Goal: Communication & Community: Answer question/provide support

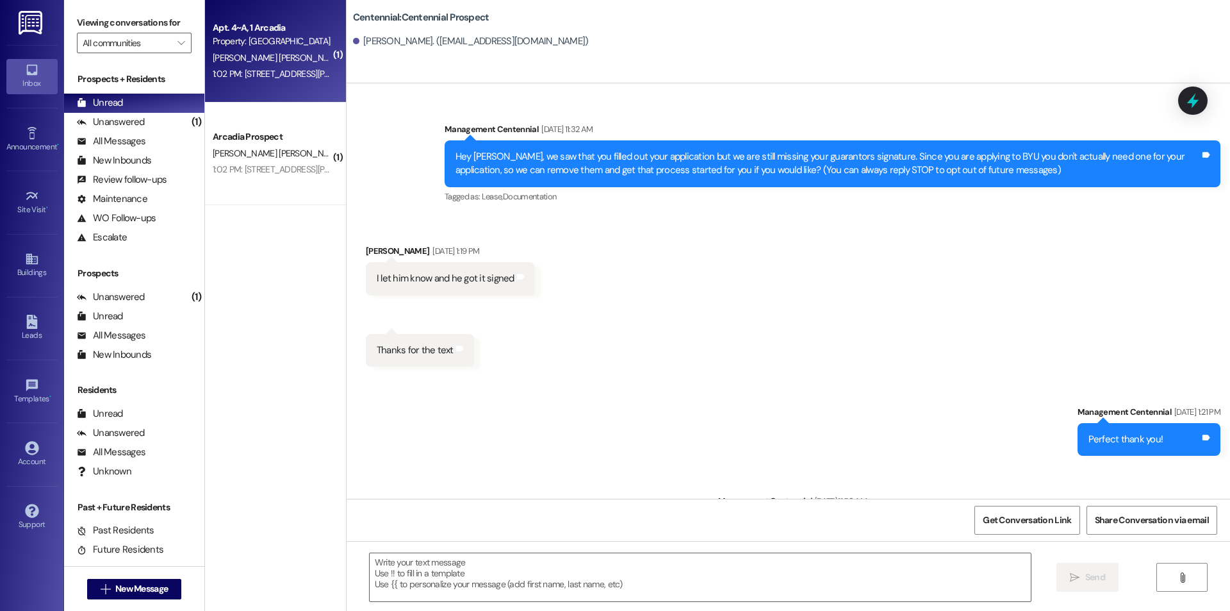
scroll to position [967, 0]
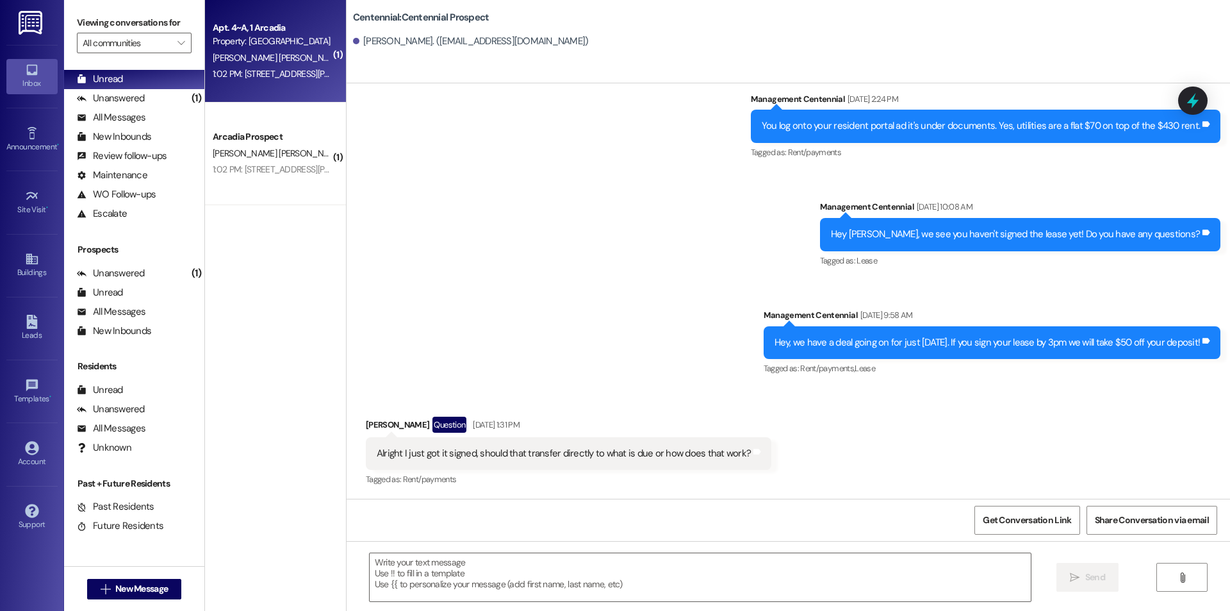
click at [275, 40] on div "Property: [GEOGRAPHIC_DATA]" at bounding box center [272, 41] width 119 height 13
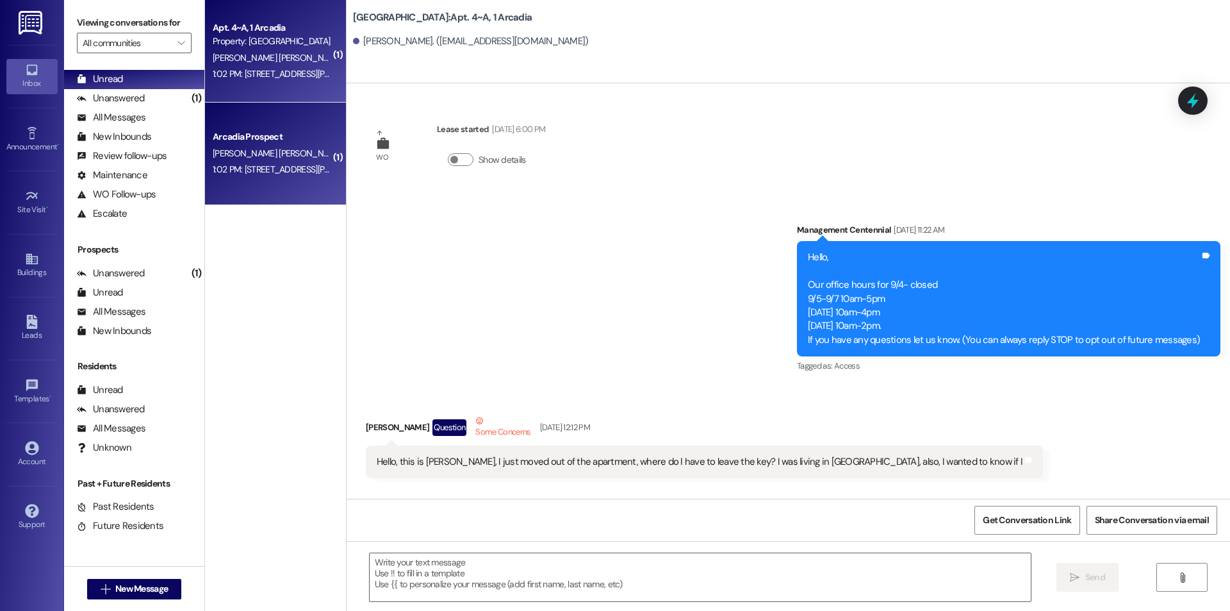
scroll to position [23150, 0]
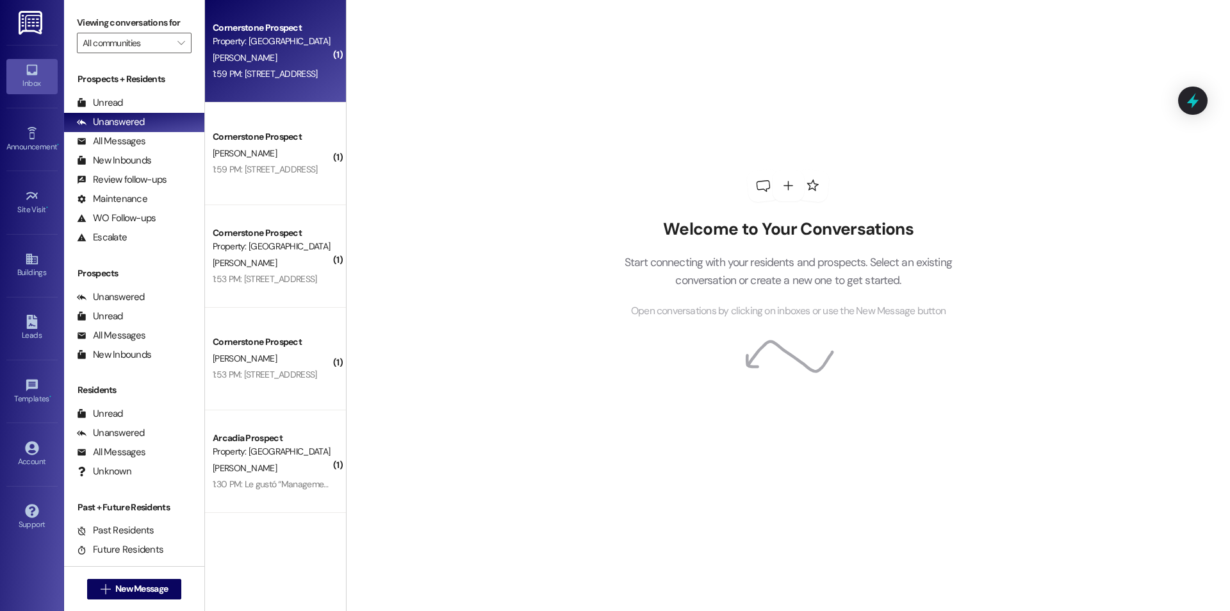
click at [266, 79] on div "1:59 PM: 2967 E Boot Track Trail Gilbert, AZ 85296 1:59 PM: 2967 E Boot Track T…" at bounding box center [271, 74] width 121 height 16
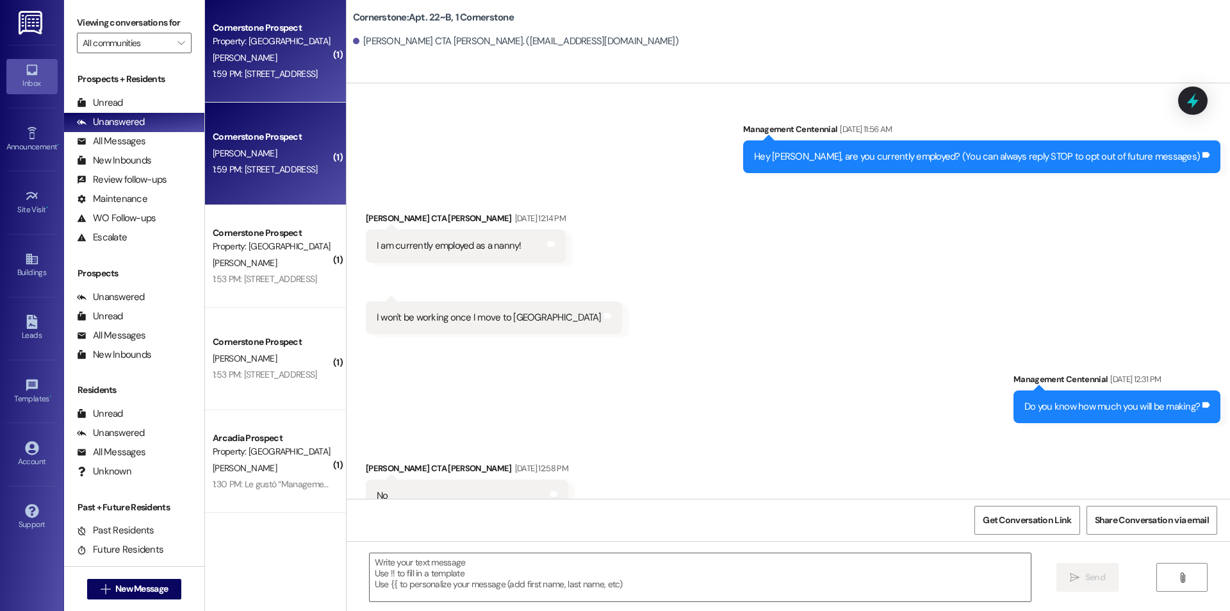
scroll to position [4739, 0]
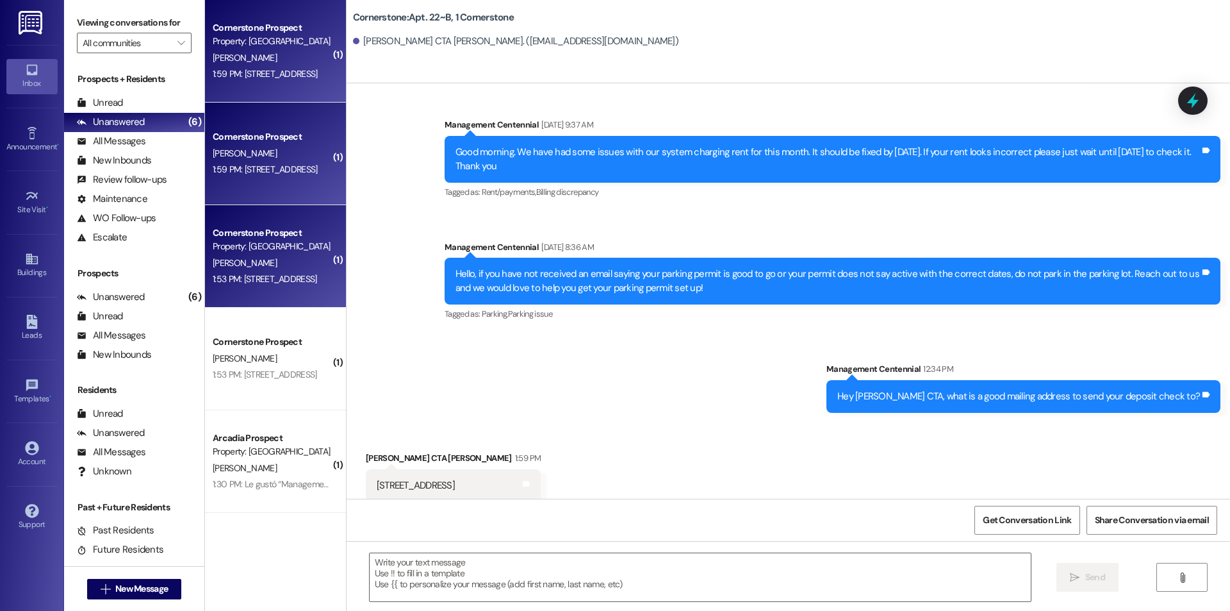
click at [267, 229] on div "Cornerstone Prospect" at bounding box center [272, 232] width 119 height 13
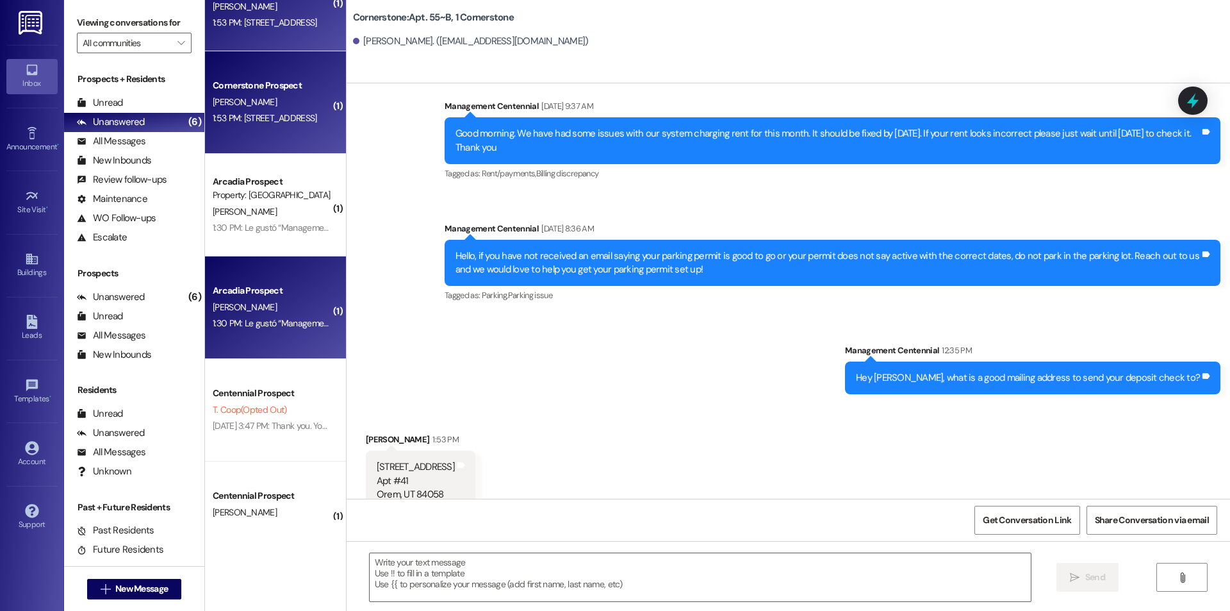
scroll to position [300, 0]
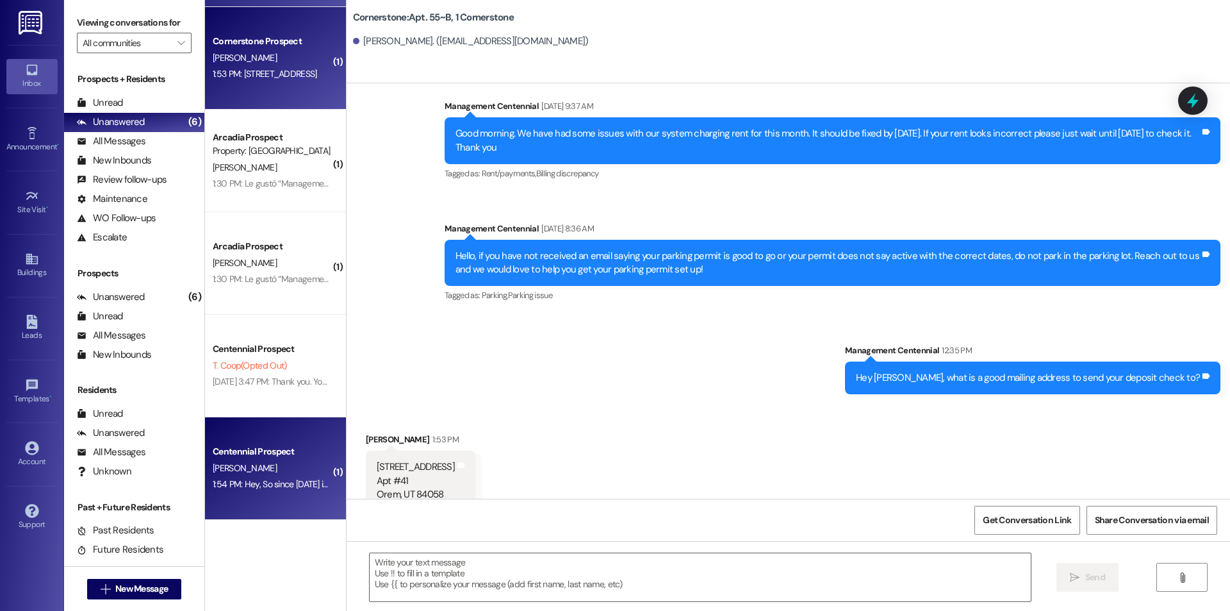
click at [264, 450] on div "Centennial Prospect" at bounding box center [272, 451] width 119 height 13
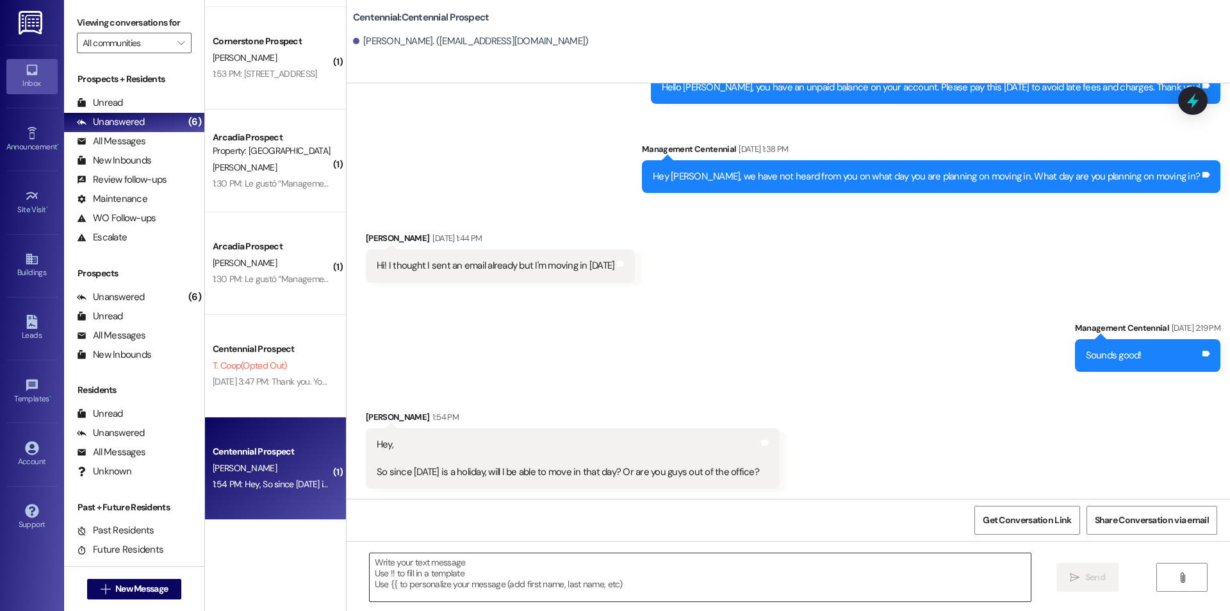
click at [443, 560] on textarea at bounding box center [700, 577] width 661 height 48
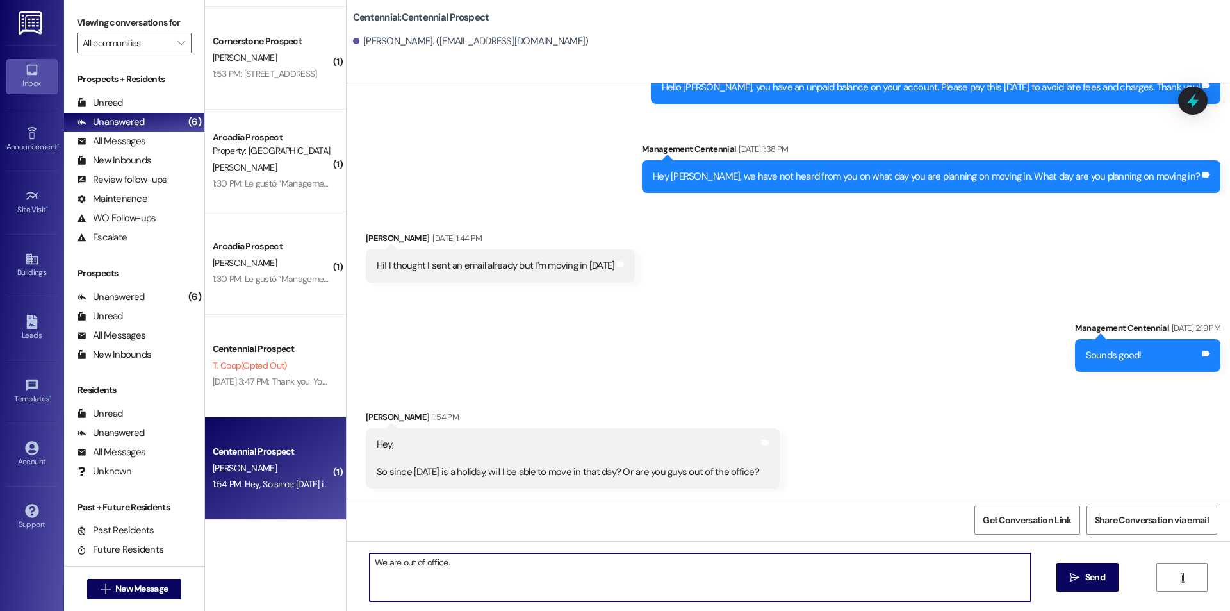
type textarea "We are out of office."
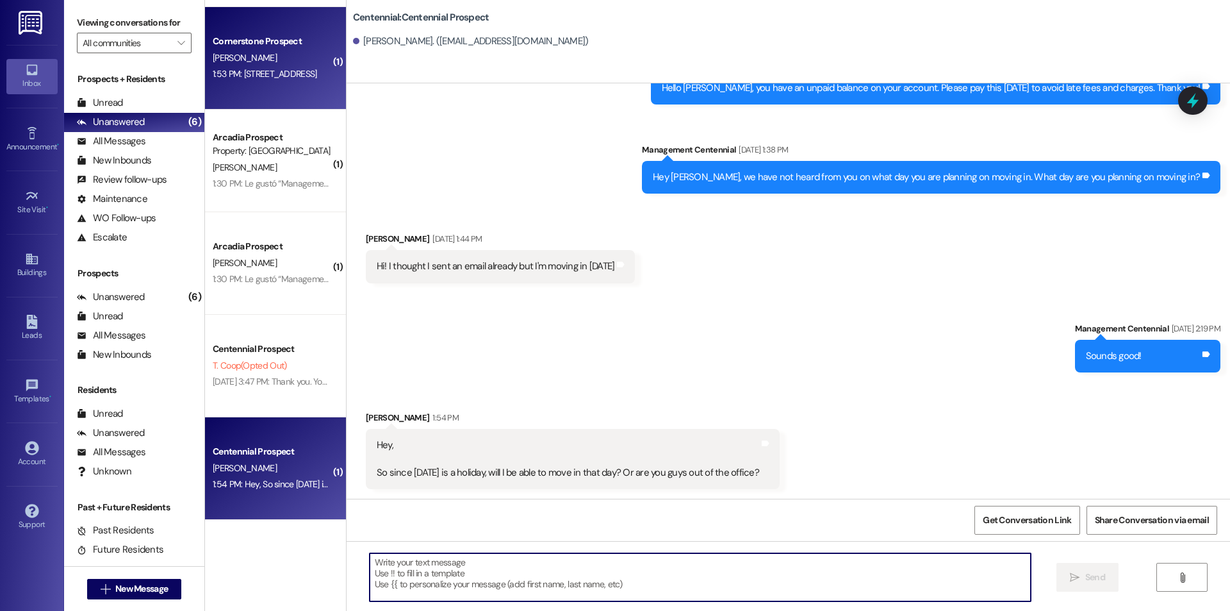
click at [304, 87] on div "Cornerstone Prospect E. Alvarez 1:53 PM: 1050 S Orem Blvd Apt #41 Orem, UT 8405…" at bounding box center [275, 58] width 141 height 103
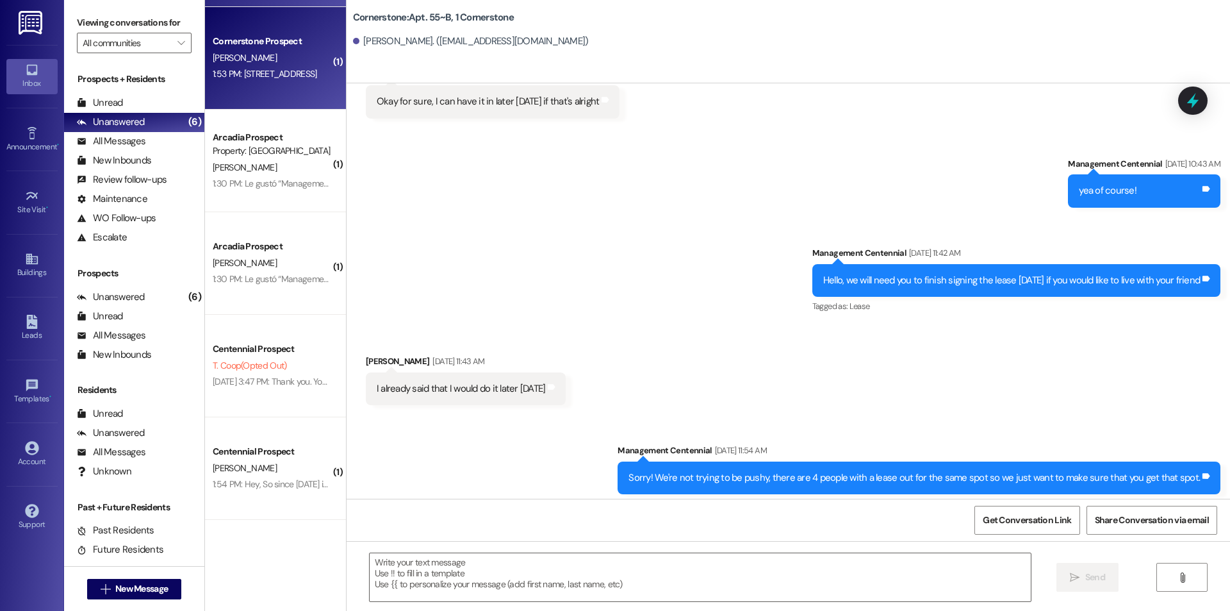
scroll to position [17720, 0]
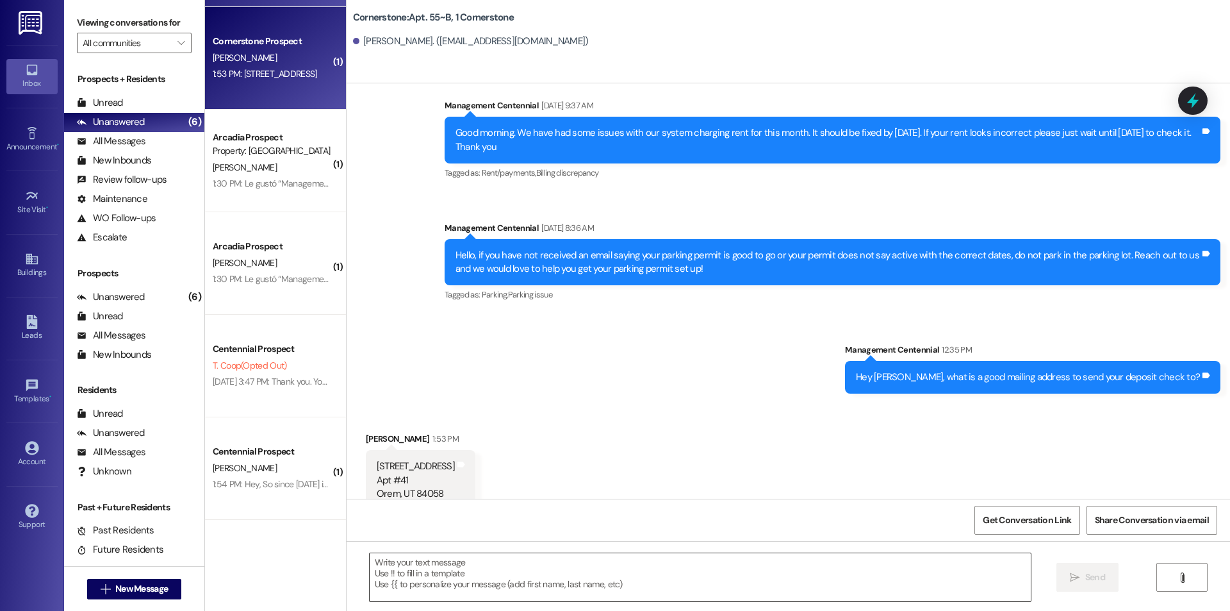
click at [503, 566] on textarea at bounding box center [700, 577] width 661 height 48
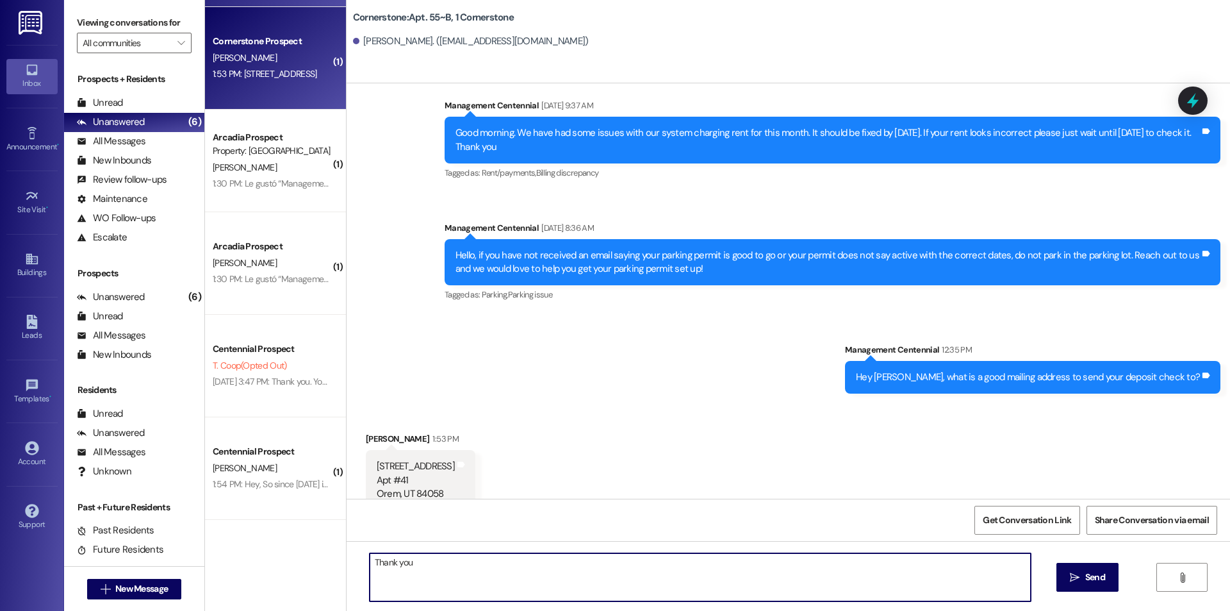
type textarea "Thank you!"
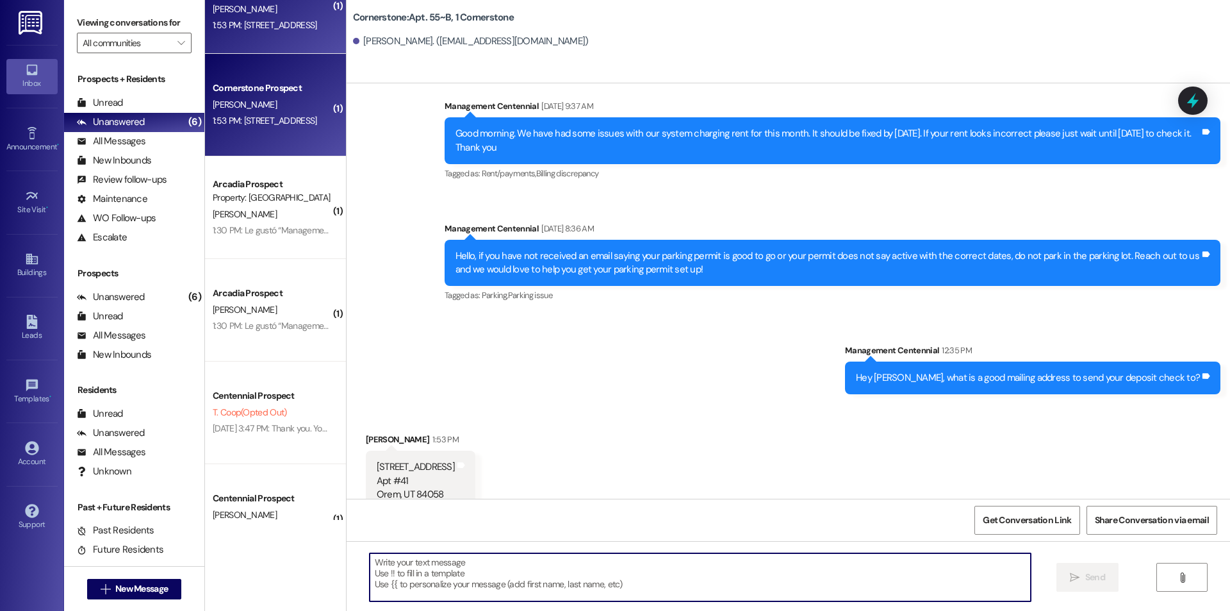
scroll to position [0, 0]
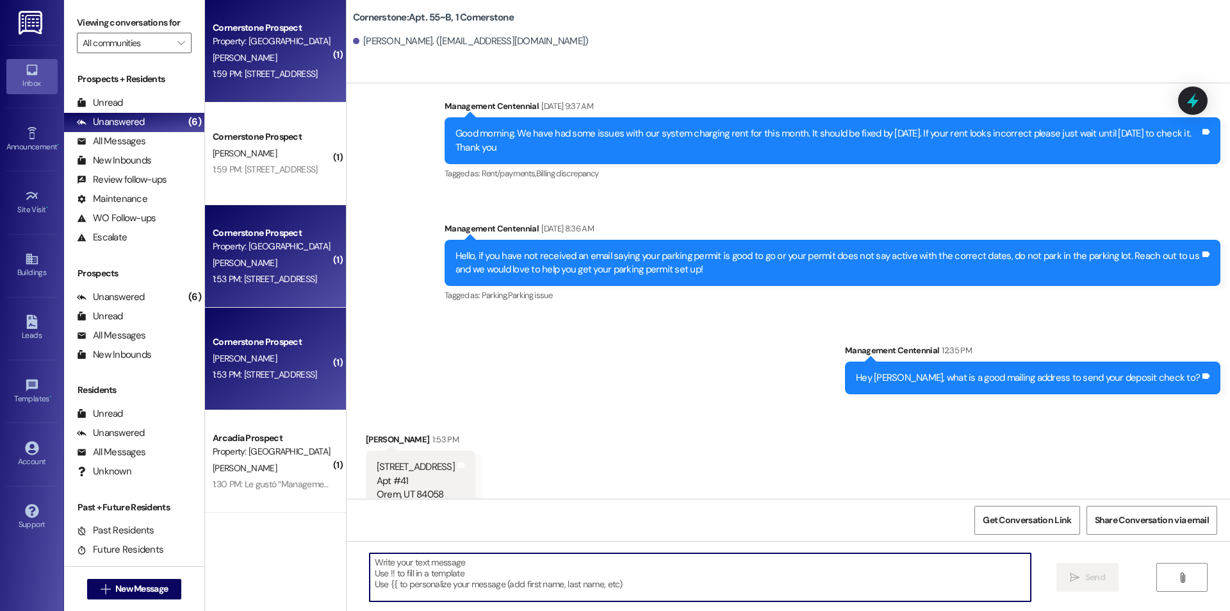
click at [273, 75] on div "1:59 PM: 2967 E Boot Track Trail Gilbert, AZ 85296 1:59 PM: 2967 E Boot Track T…" at bounding box center [265, 74] width 105 height 12
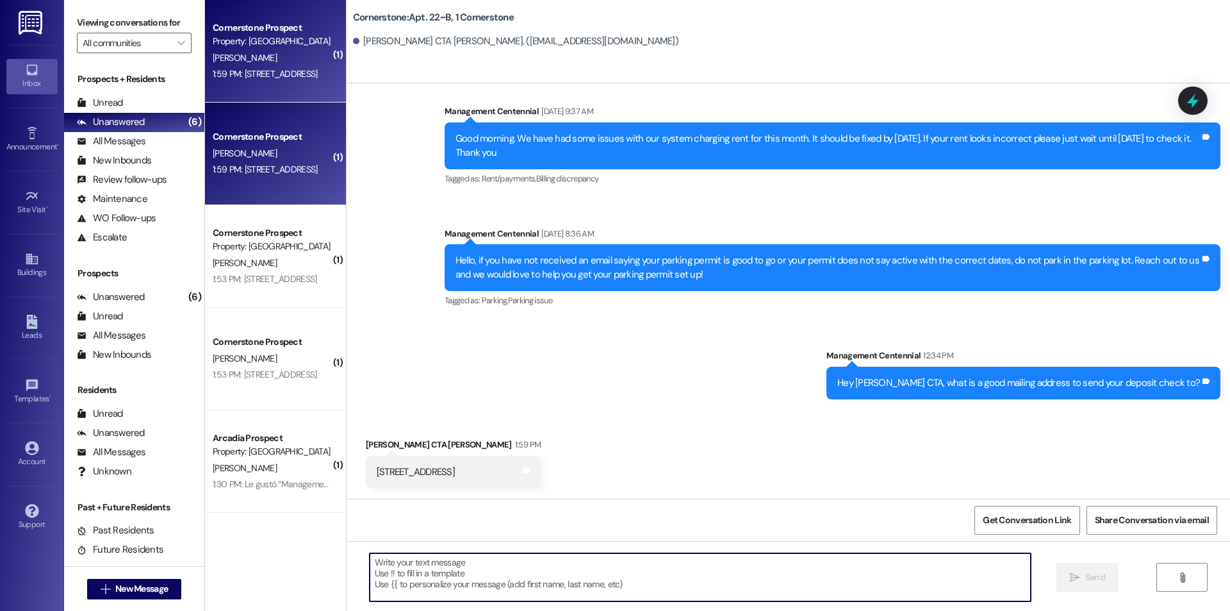
scroll to position [4739, 0]
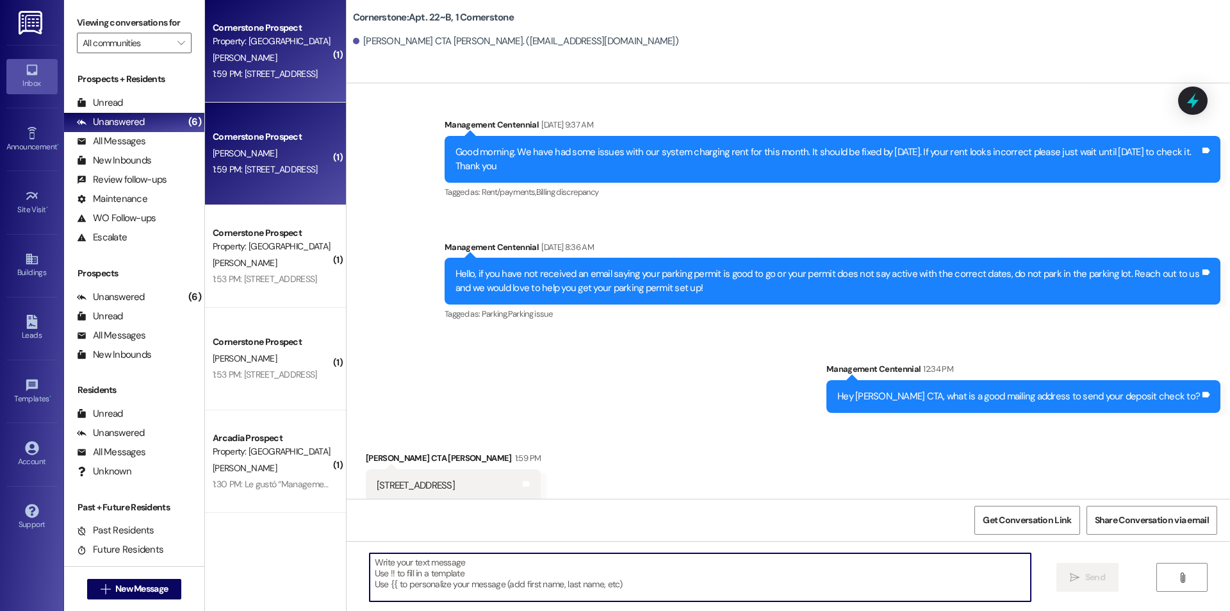
click at [495, 577] on textarea at bounding box center [700, 577] width 661 height 48
type textarea "Thank you!"
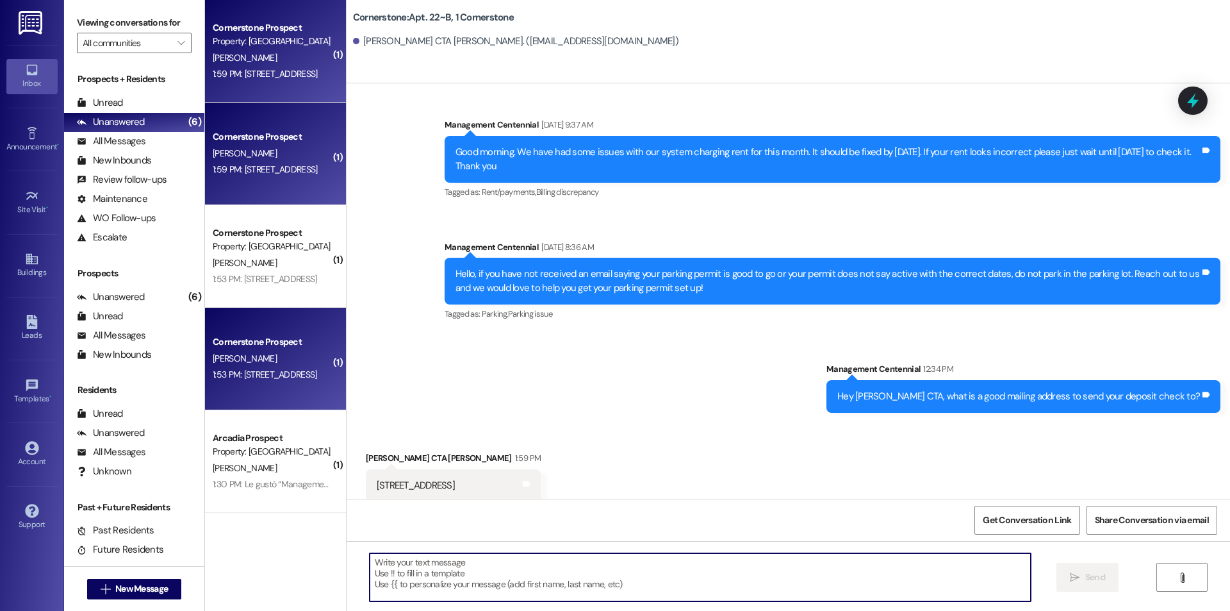
scroll to position [300, 0]
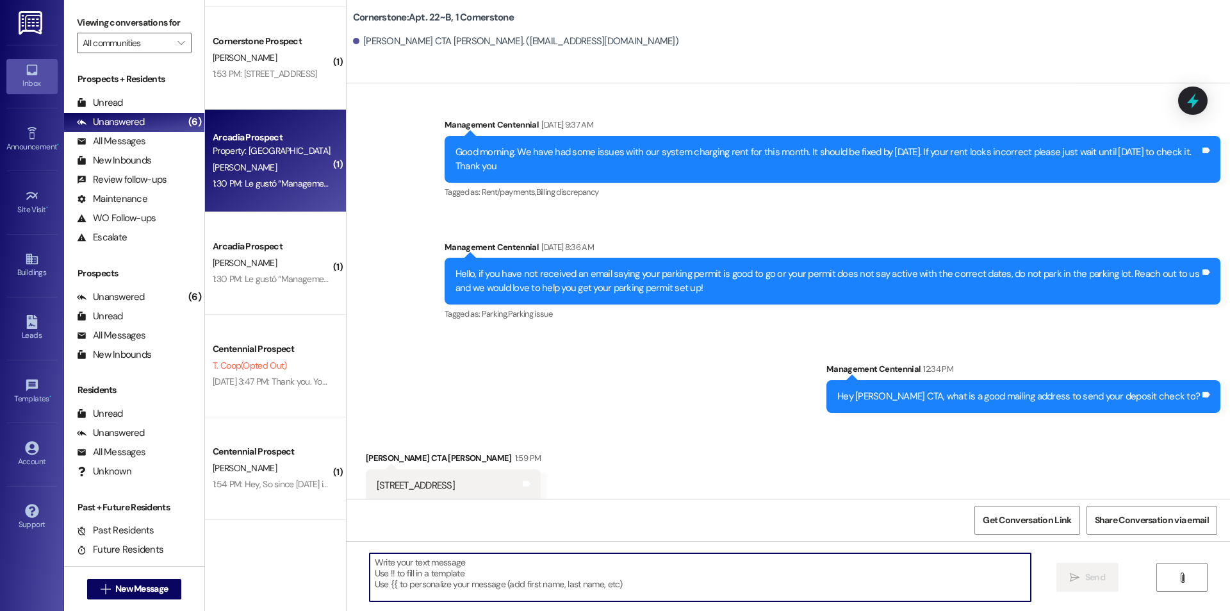
click at [271, 151] on div "Property: [GEOGRAPHIC_DATA]" at bounding box center [272, 150] width 119 height 13
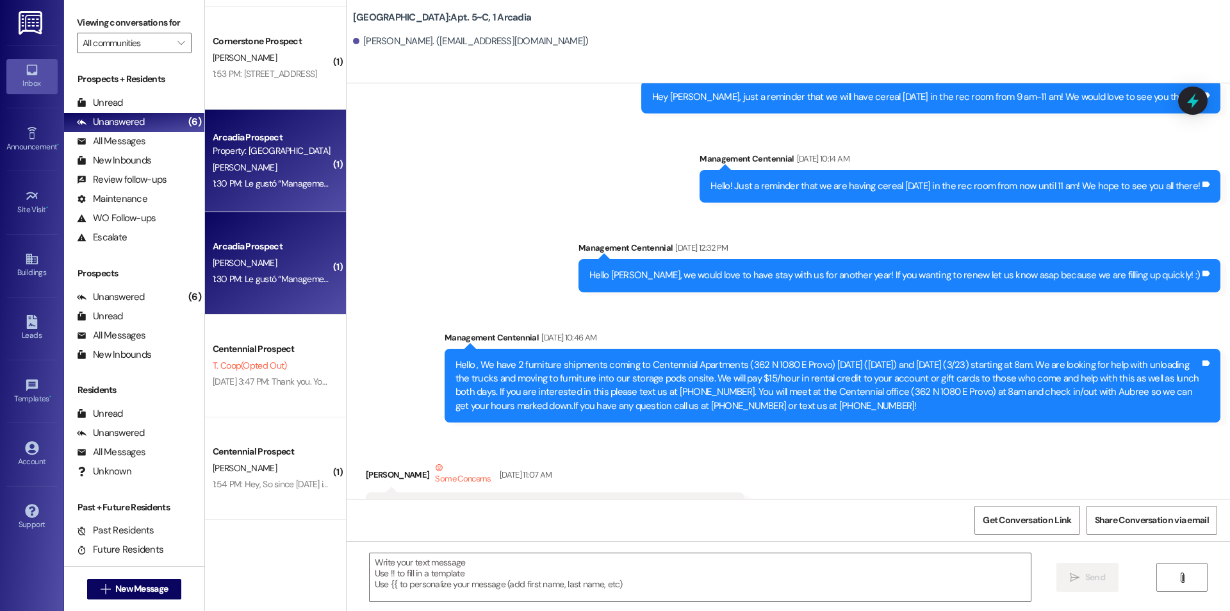
scroll to position [38975, 0]
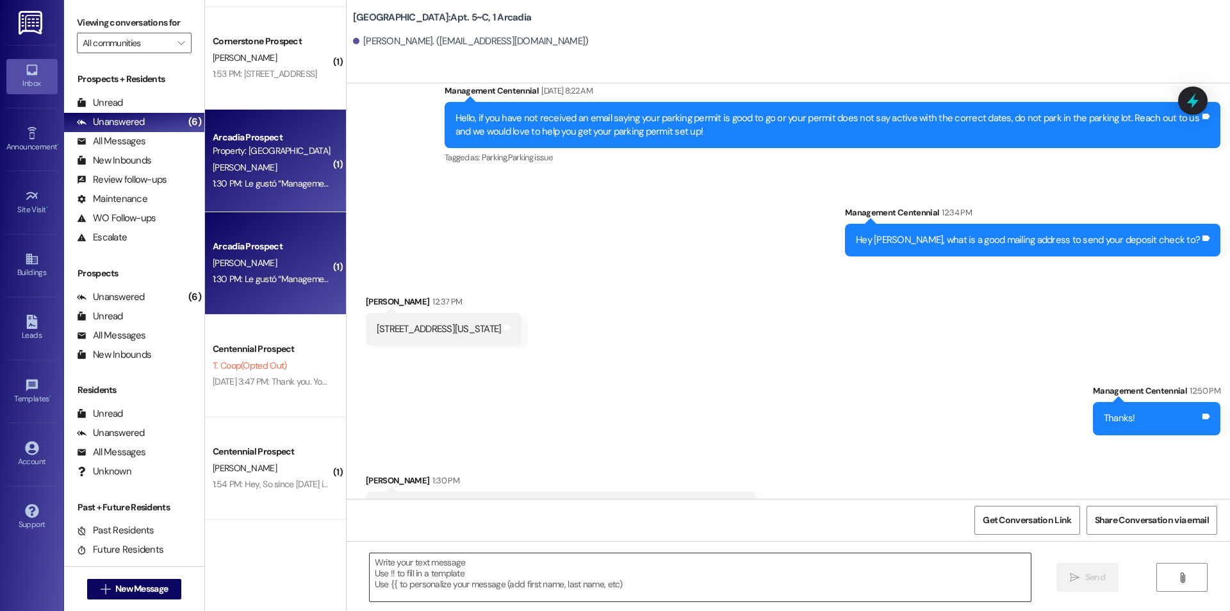
click at [453, 580] on textarea at bounding box center [700, 577] width 661 height 48
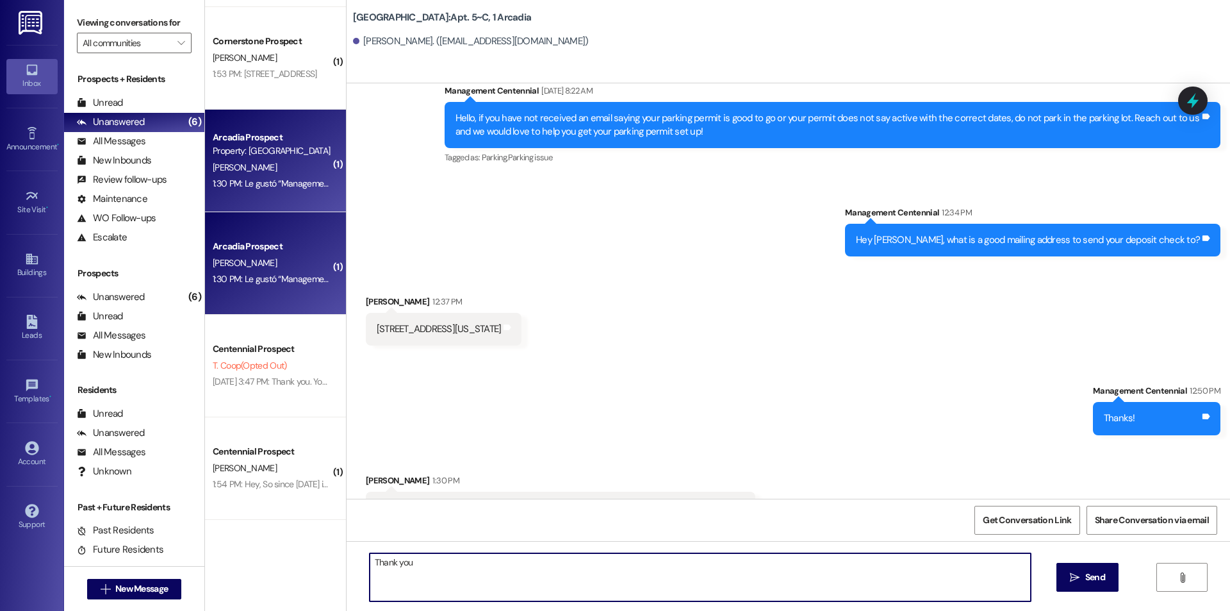
type textarea "Thank you!"
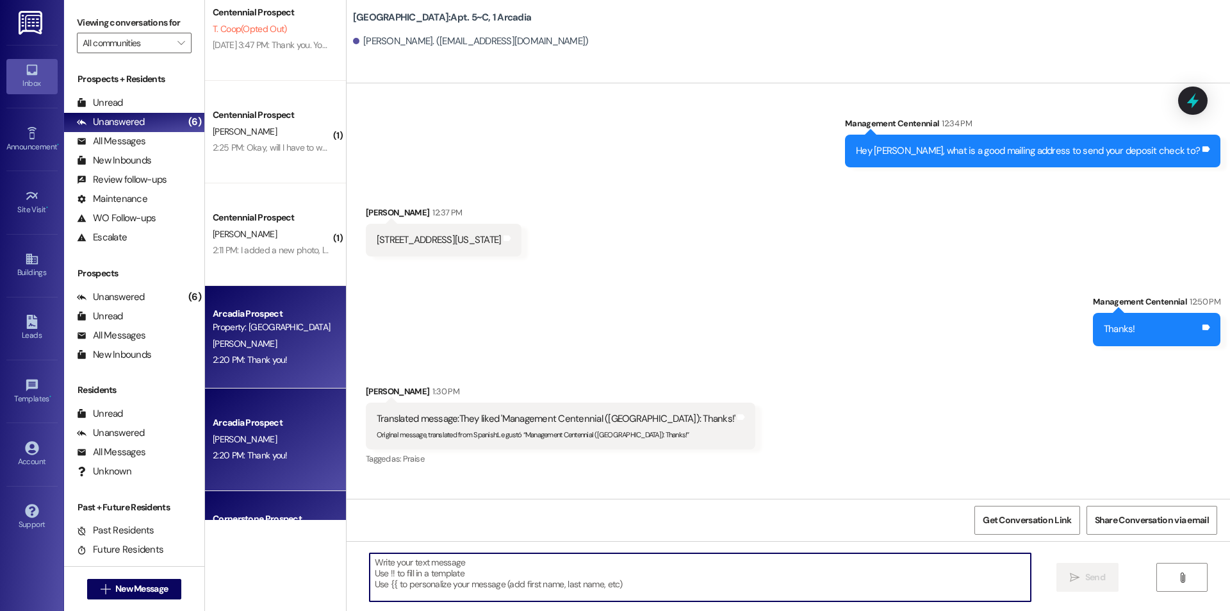
scroll to position [0, 0]
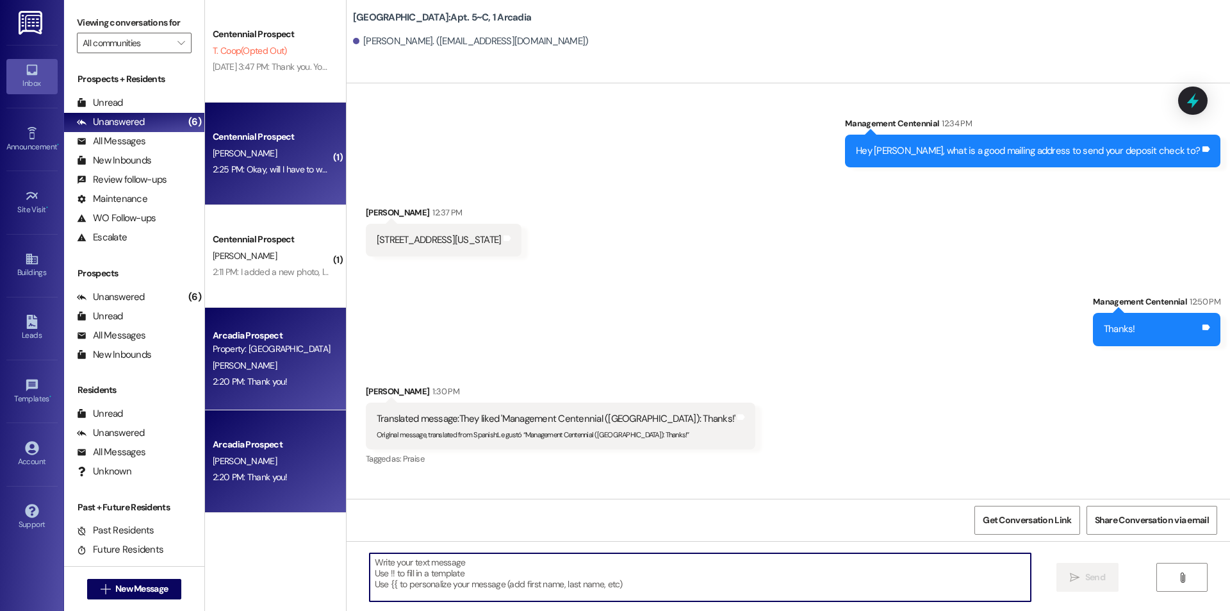
click at [223, 152] on span "[PERSON_NAME]" at bounding box center [245, 153] width 64 height 12
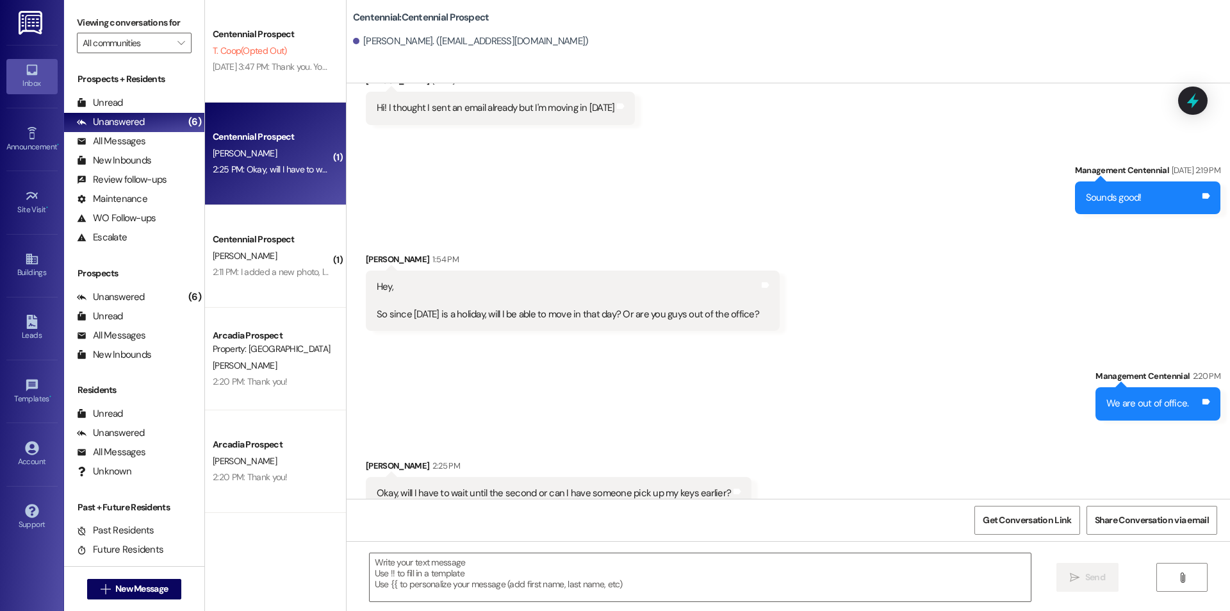
scroll to position [356, 0]
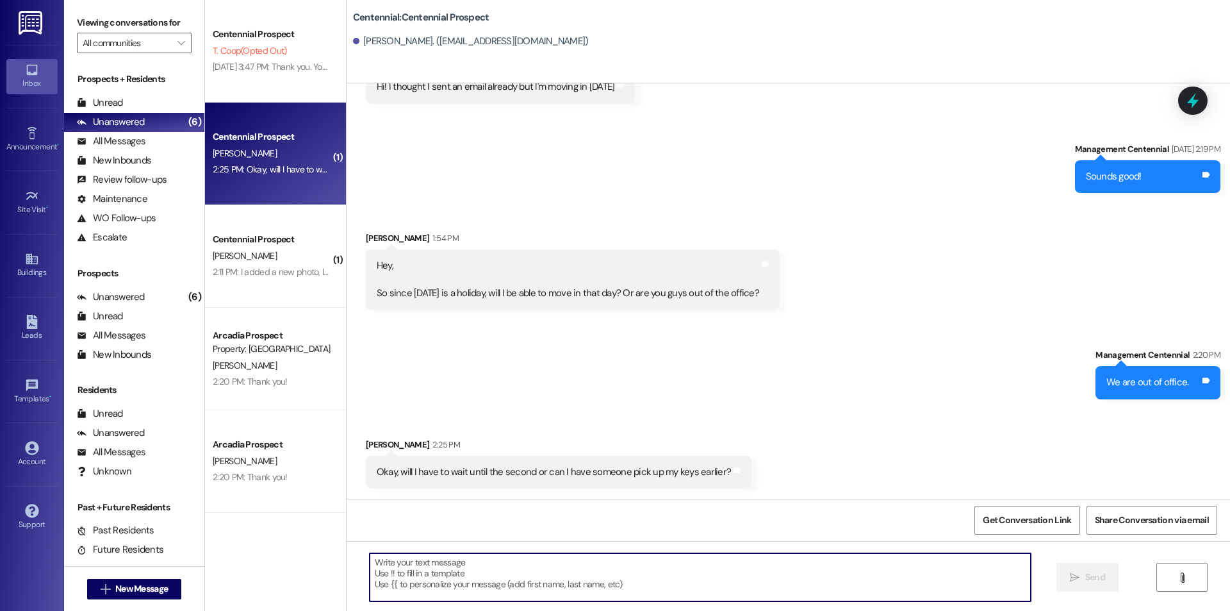
click at [653, 570] on textarea at bounding box center [700, 577] width 661 height 48
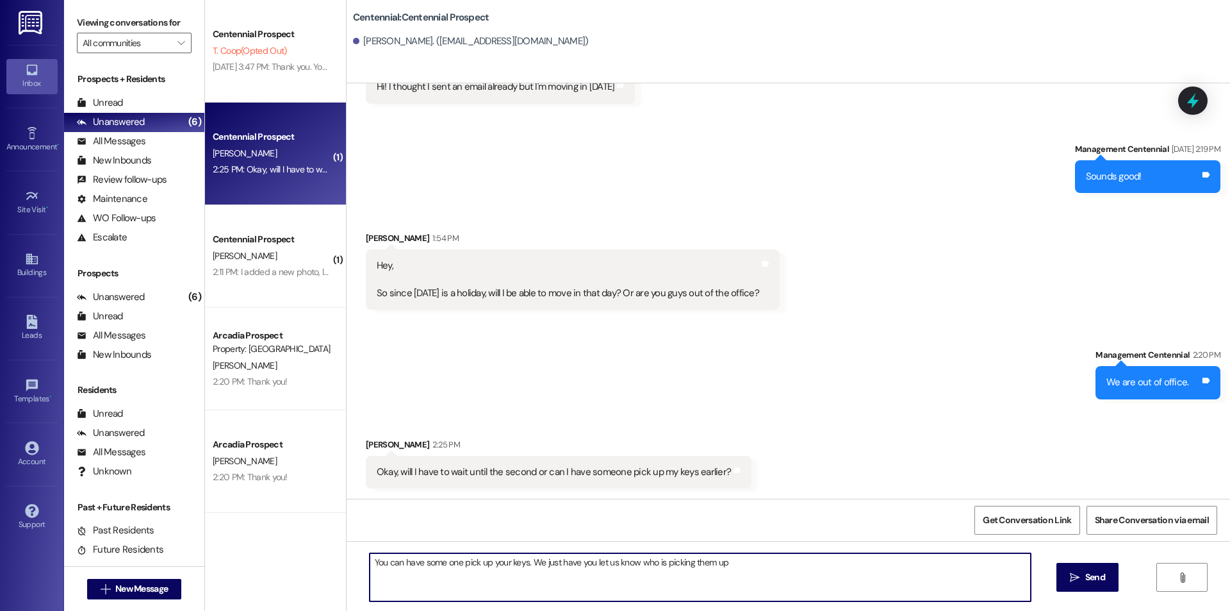
type textarea "You can have some one pick up your keys. We just have you let us know who is pi…"
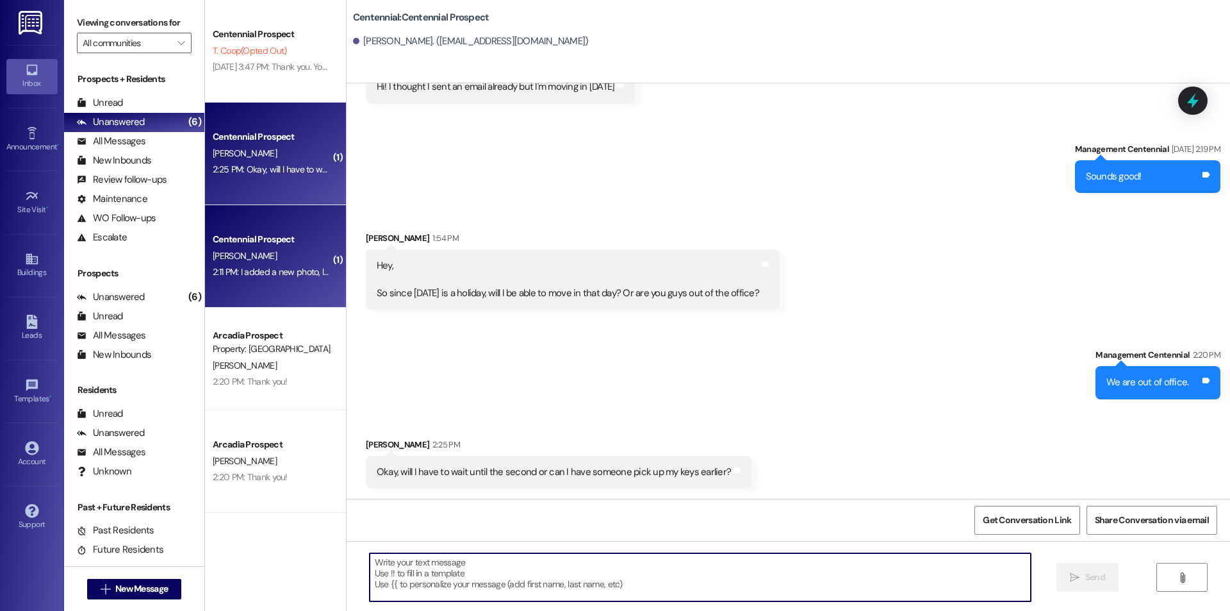
click at [256, 217] on div "Centennial Prospect A. Sharp 2:11 PM: I added a new photo, let me know if you n…" at bounding box center [275, 256] width 141 height 103
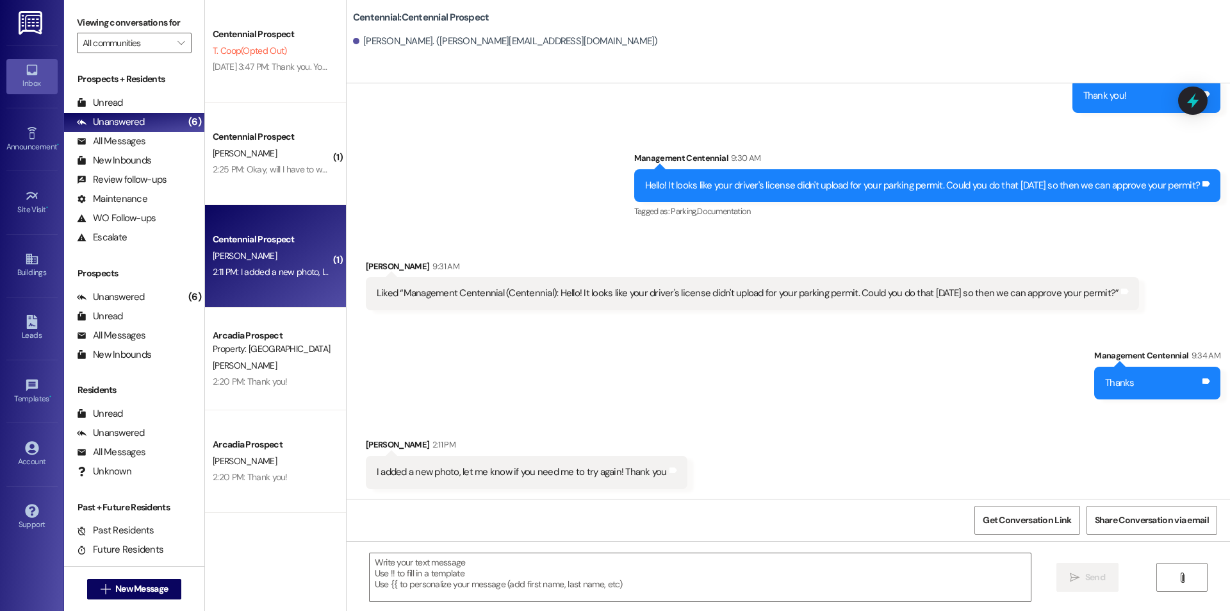
scroll to position [348, 0]
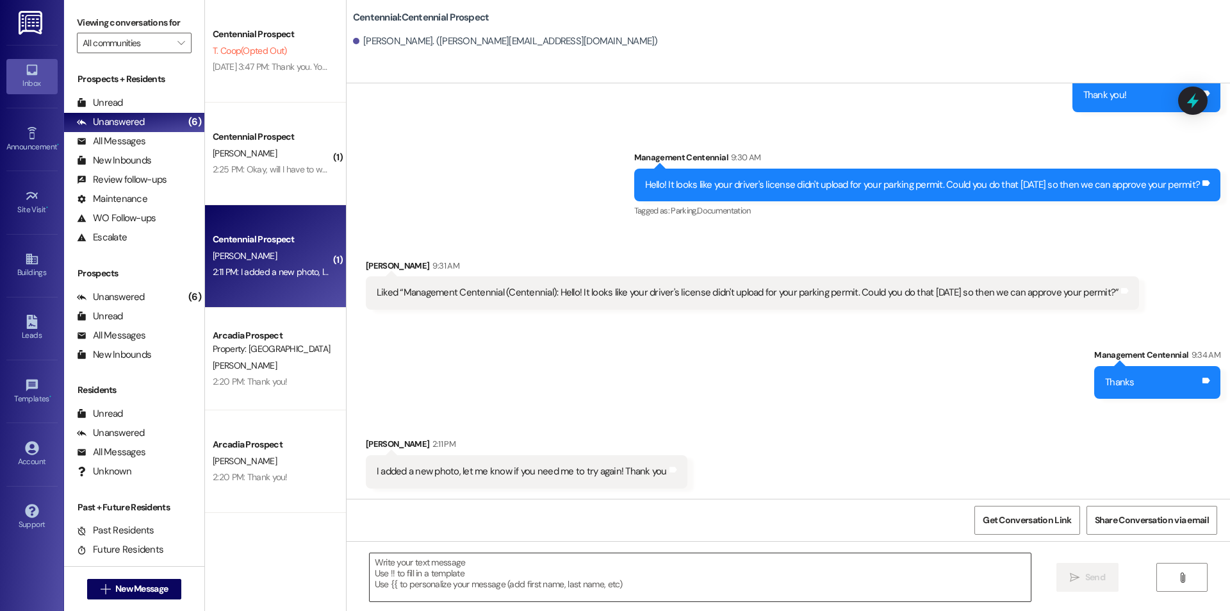
click at [455, 584] on textarea at bounding box center [700, 577] width 661 height 48
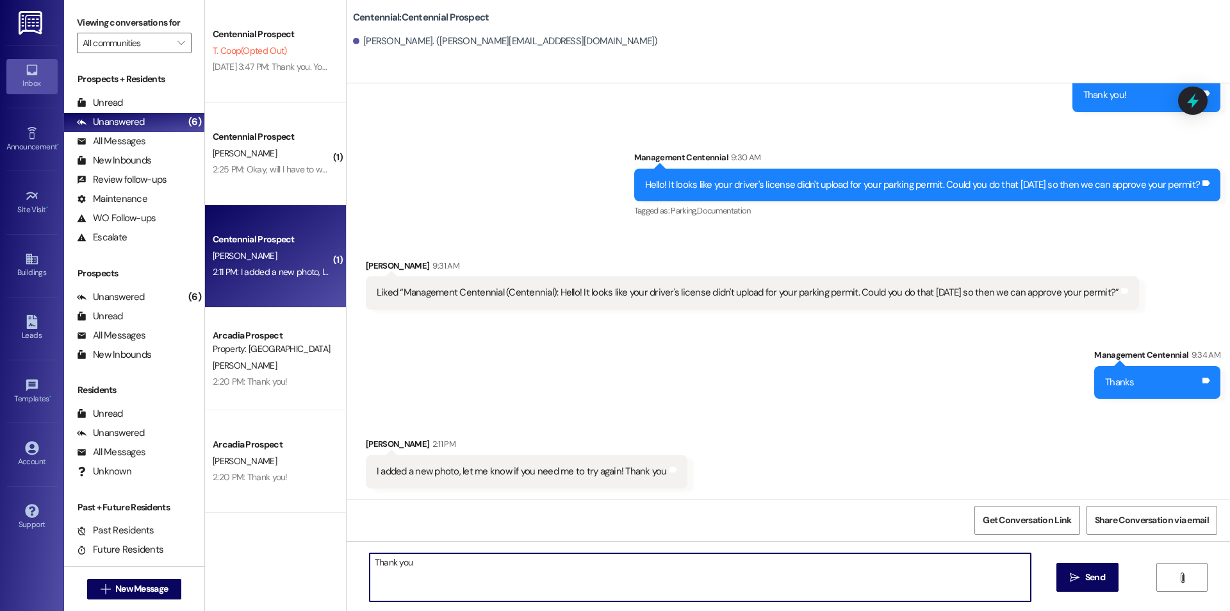
type textarea "Thank you!"
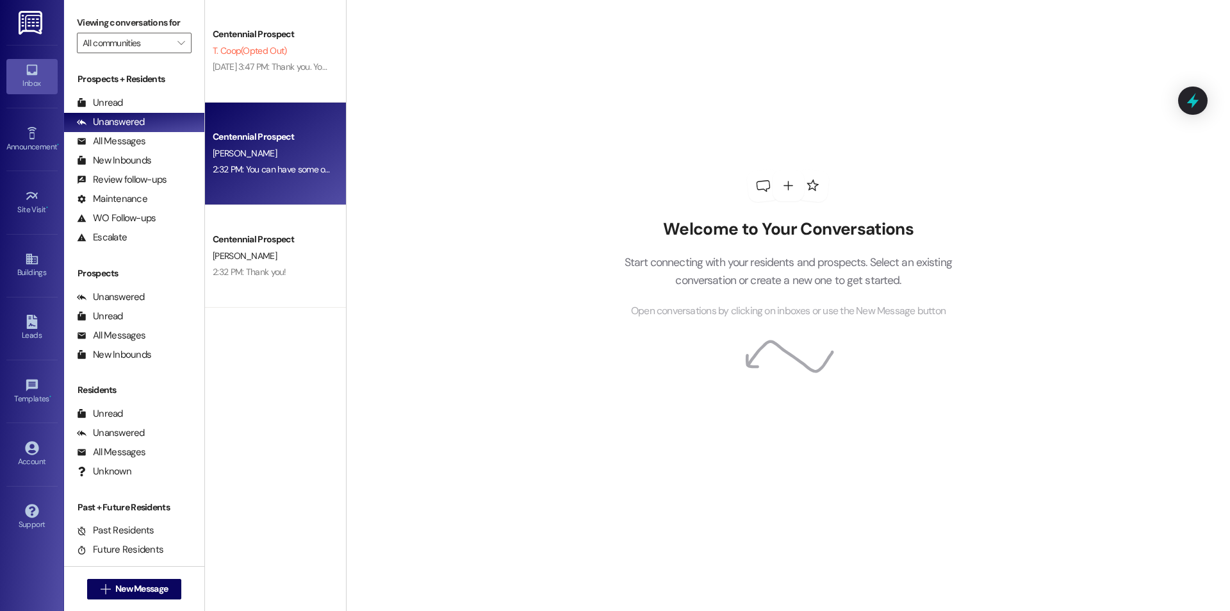
click at [295, 175] on div "2:32 PM: You can have some one pick up your keys. We just have you let us know …" at bounding box center [408, 169] width 390 height 12
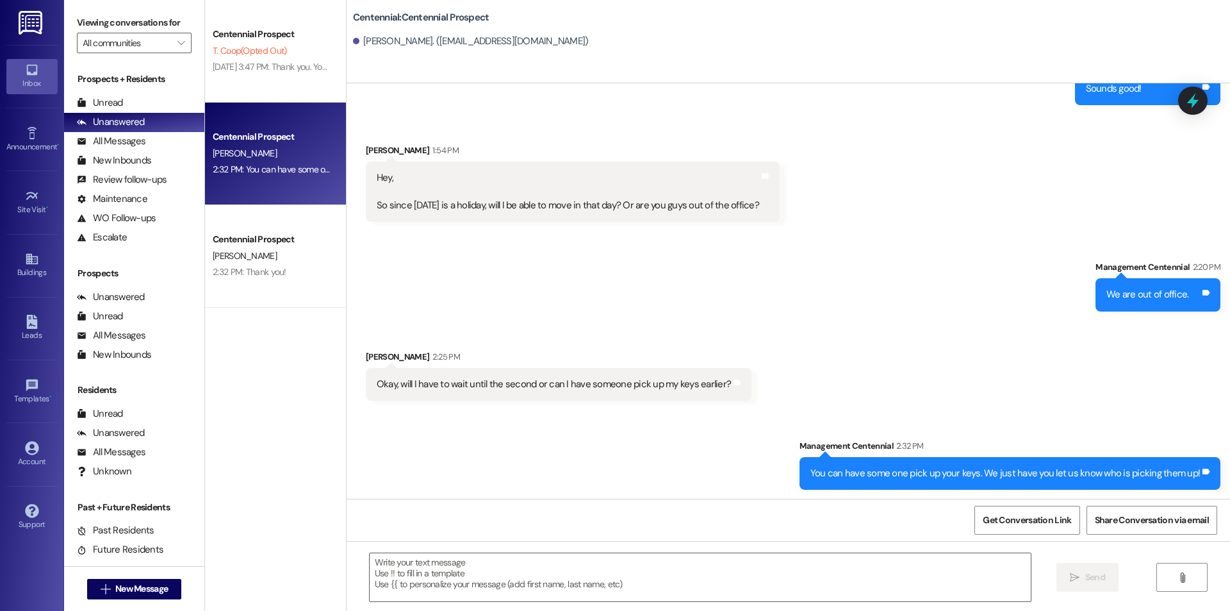
scroll to position [445, 0]
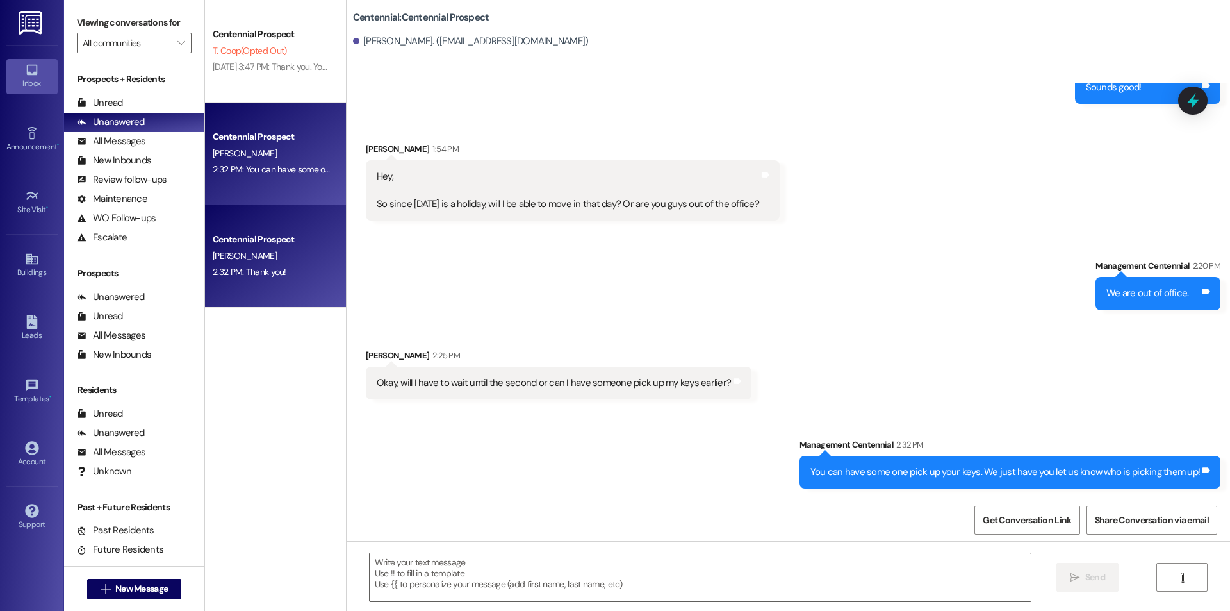
click at [281, 253] on div "[PERSON_NAME]" at bounding box center [271, 256] width 121 height 16
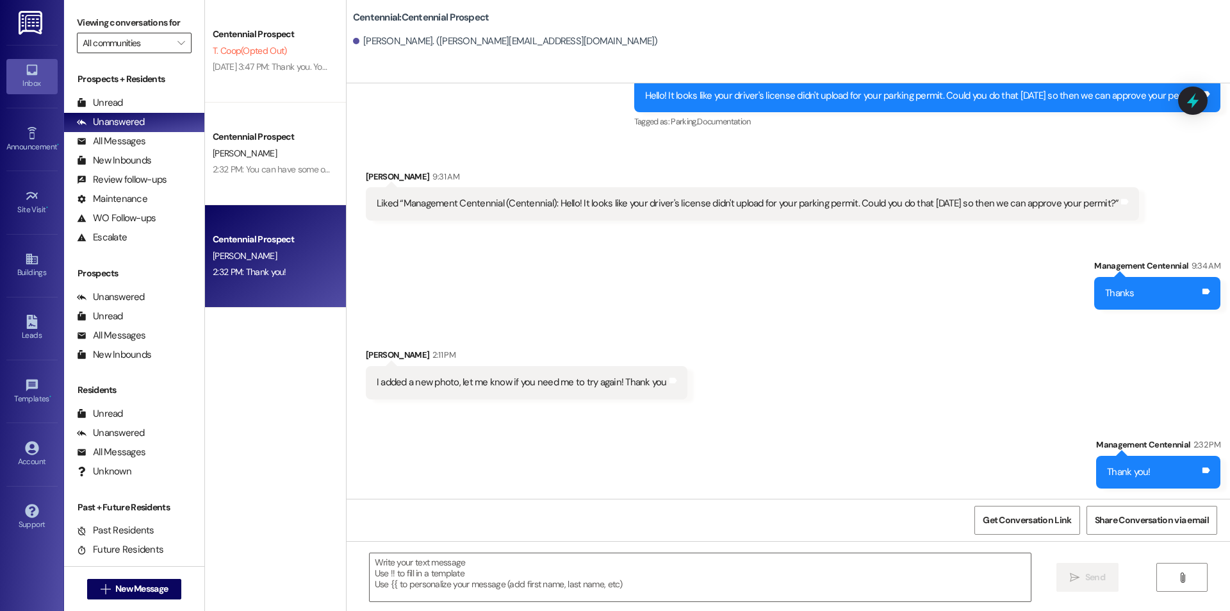
scroll to position [356, 0]
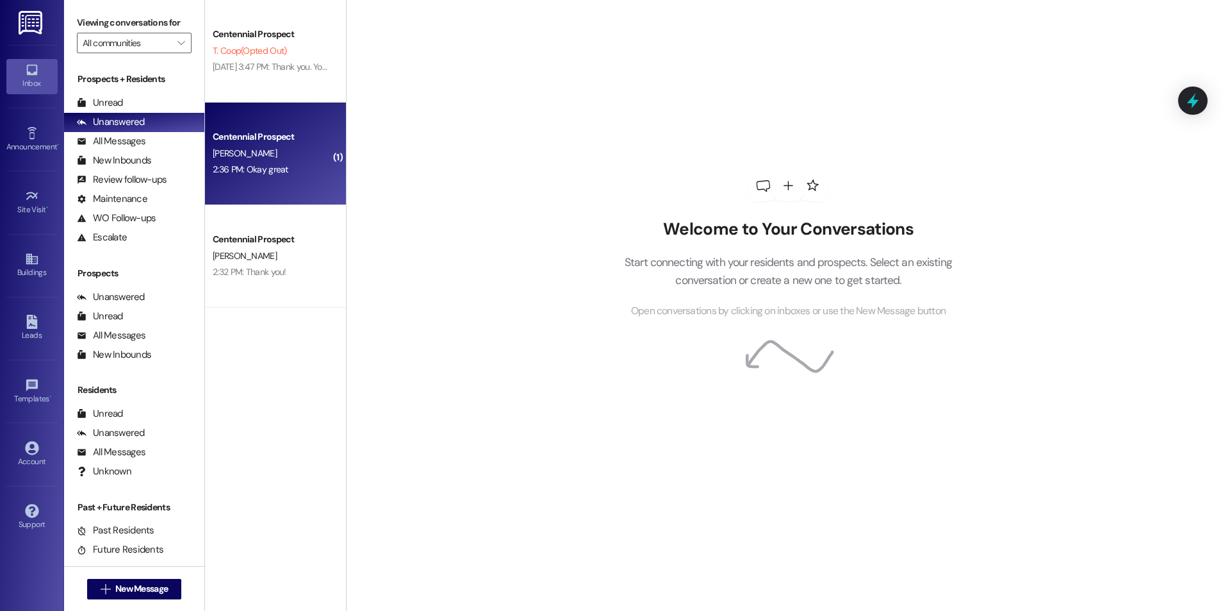
click at [258, 133] on div "Centennial Prospect" at bounding box center [272, 136] width 119 height 13
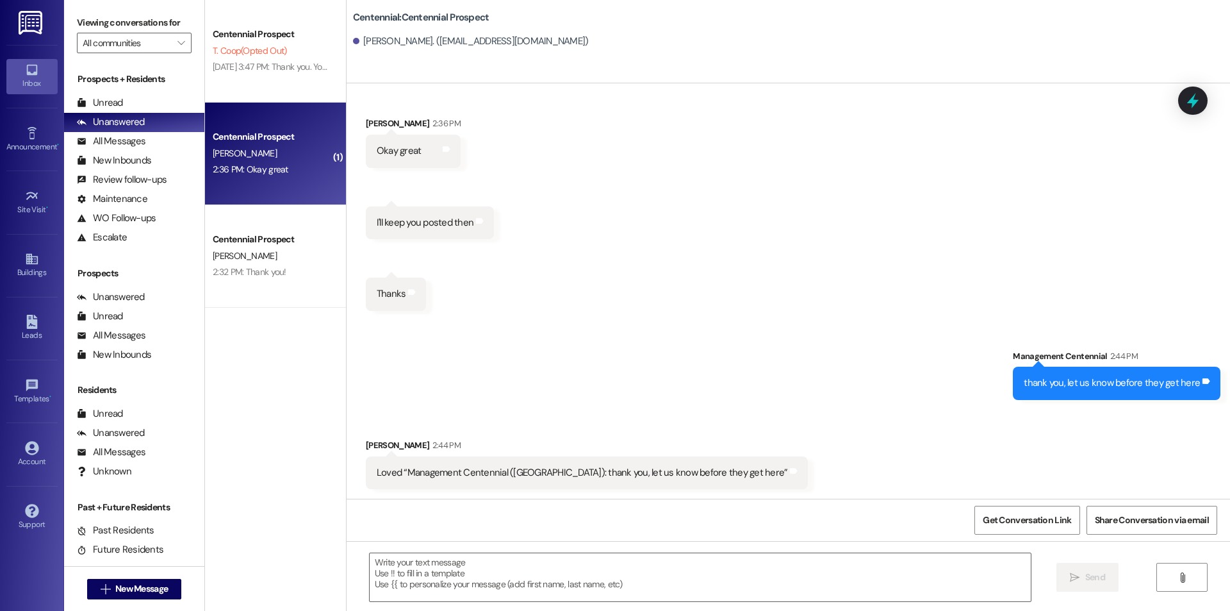
scroll to position [856, 0]
click at [655, 568] on textarea at bounding box center [700, 577] width 661 height 48
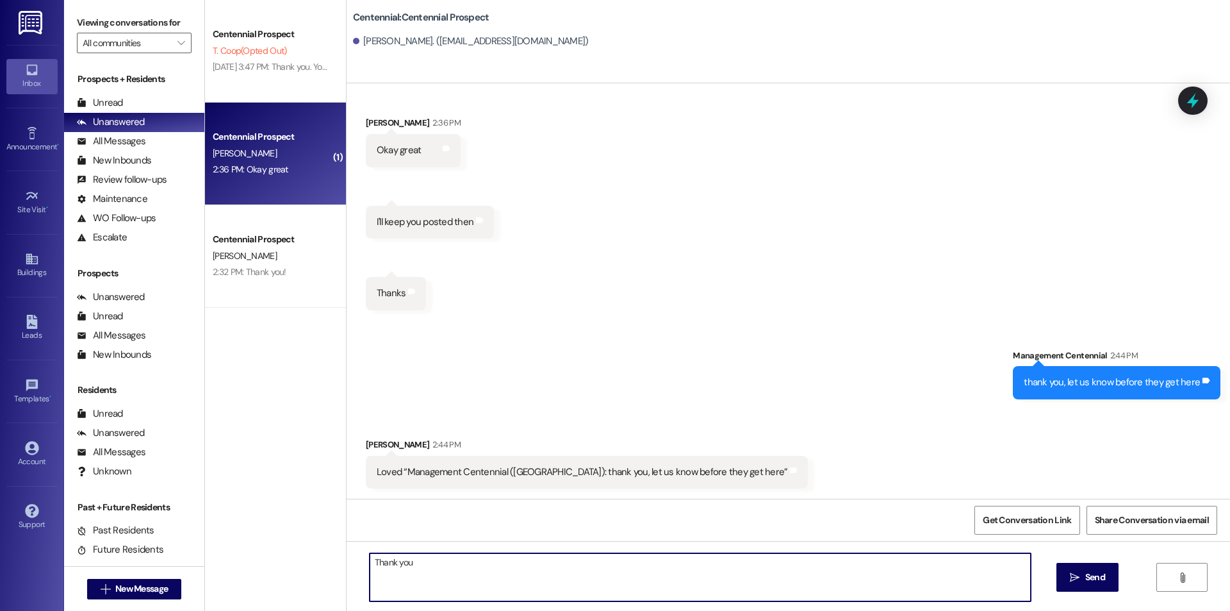
type textarea "Thank you!"
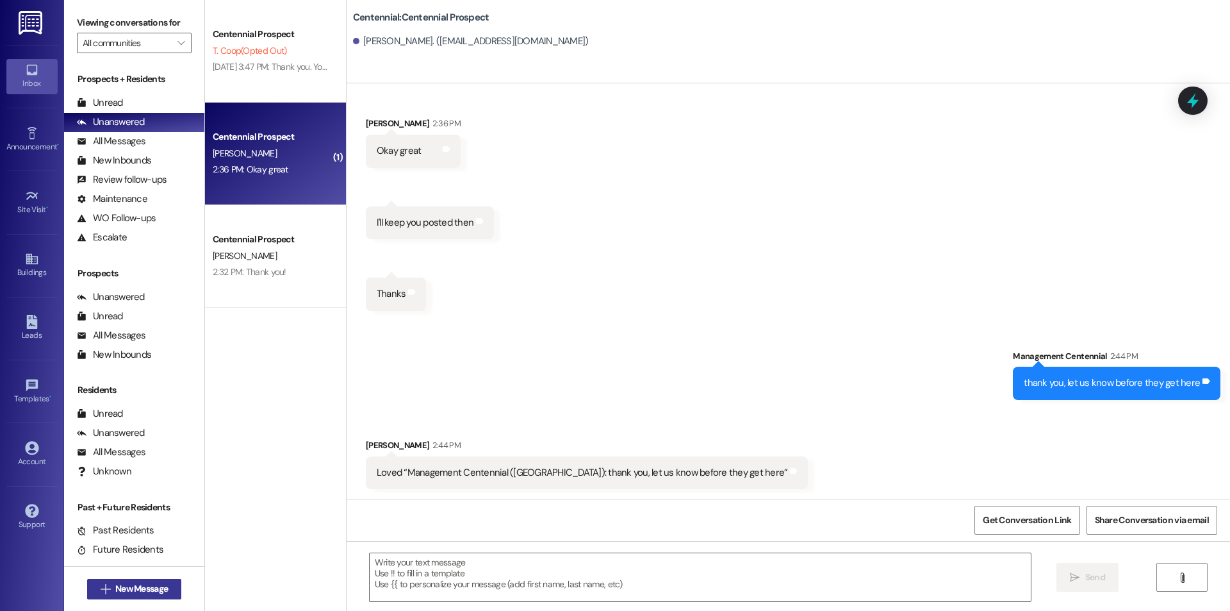
click at [105, 592] on span " New Message" at bounding box center [134, 588] width 73 height 13
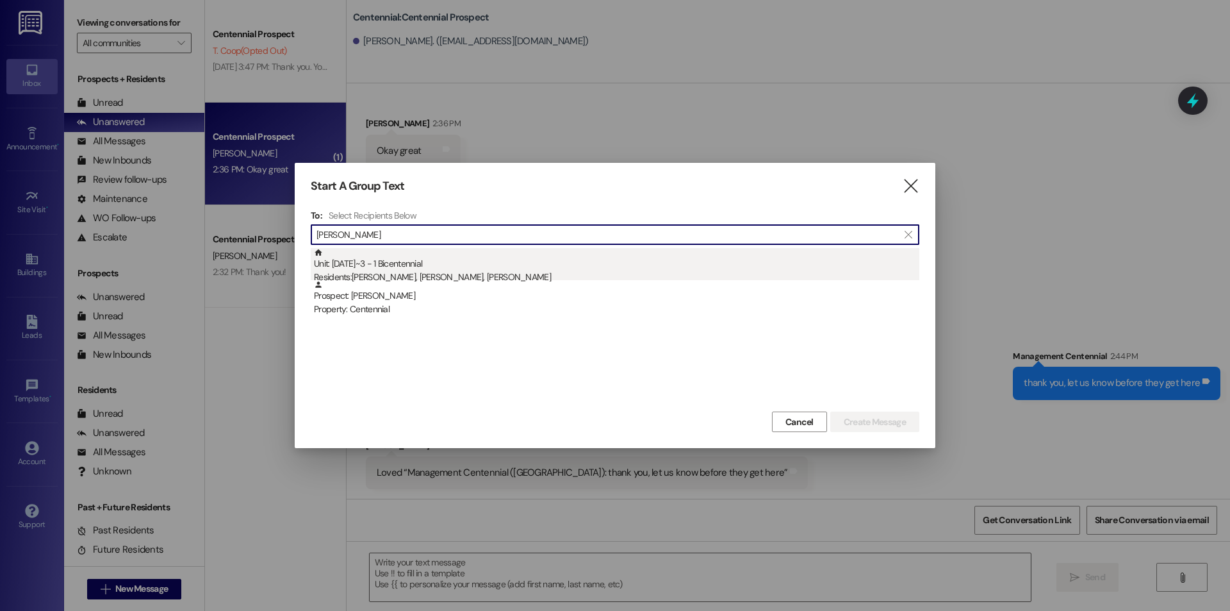
type input "anna bush"
click at [421, 267] on div "Unit: 323 BC~3 - 1 Bicentennial Residents: Katelyn Martin, Anna Bush, Mylee Har…" at bounding box center [616, 266] width 605 height 37
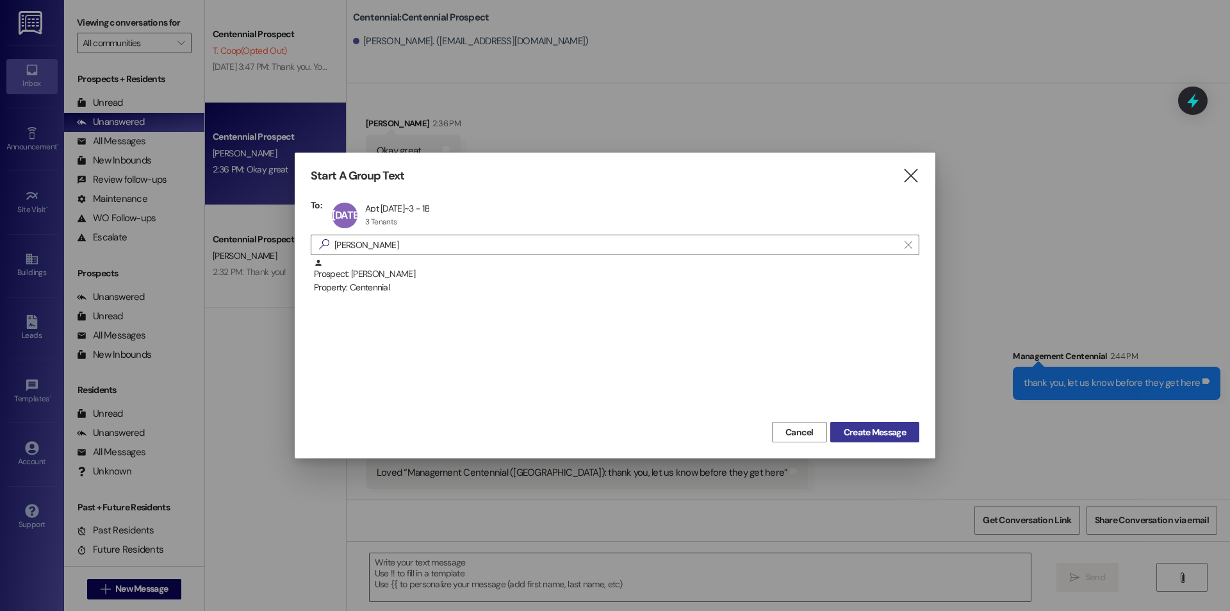
click at [890, 429] on span "Create Message" at bounding box center [875, 431] width 62 height 13
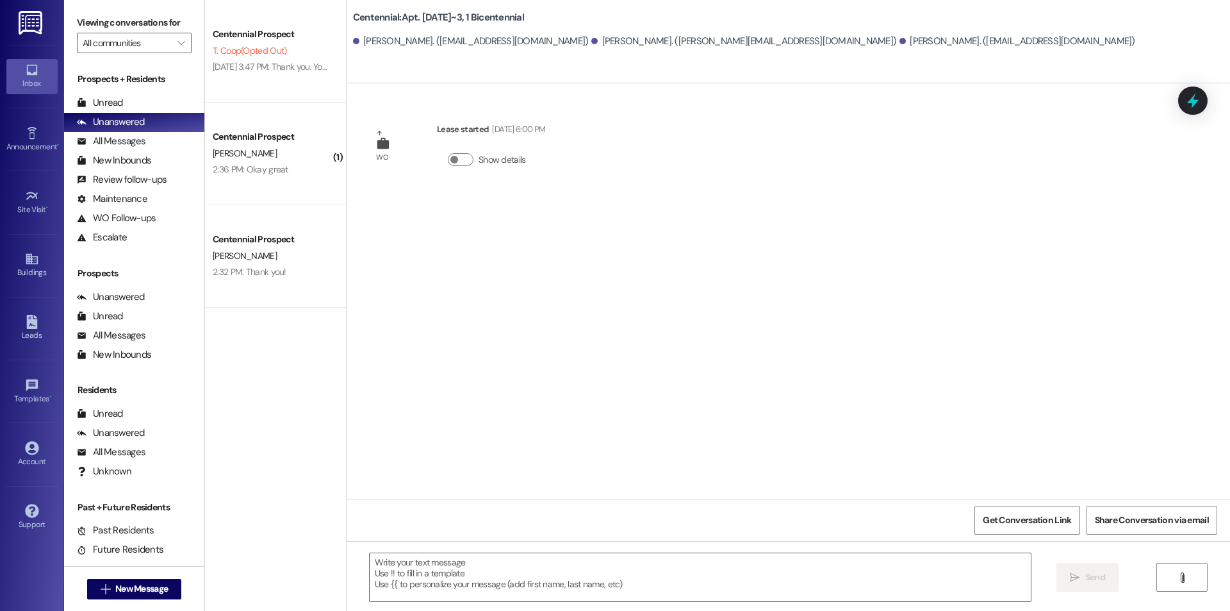
scroll to position [0, 0]
click at [716, 592] on textarea at bounding box center [700, 577] width 661 height 48
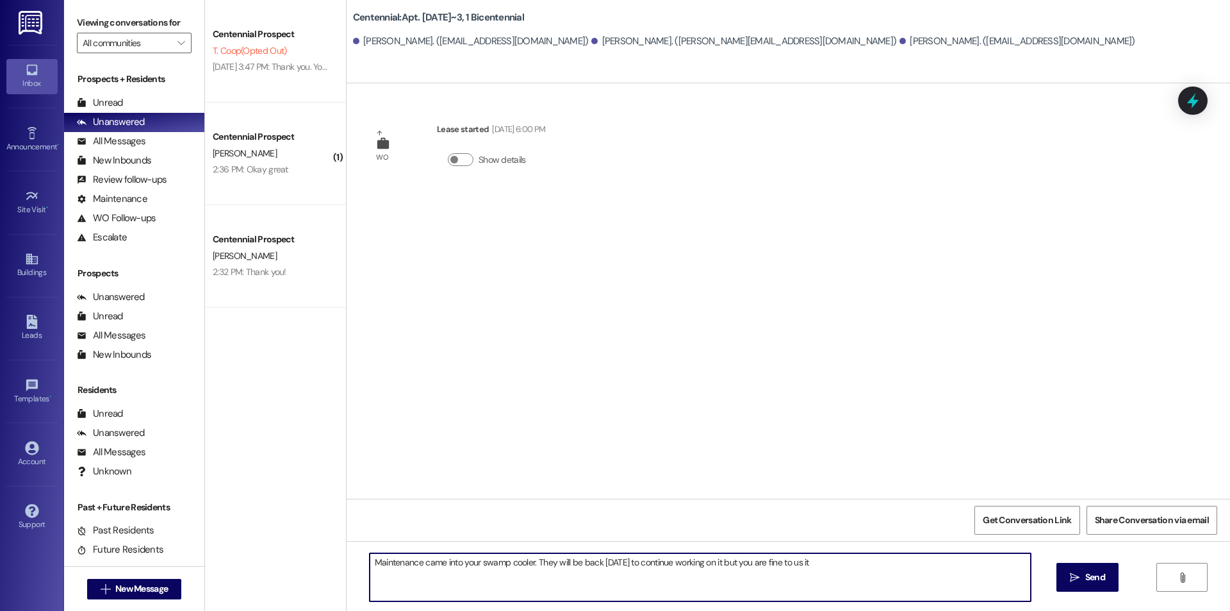
type textarea "Maintenance came into your swamp cooler. They will be back tomorrow to continue…"
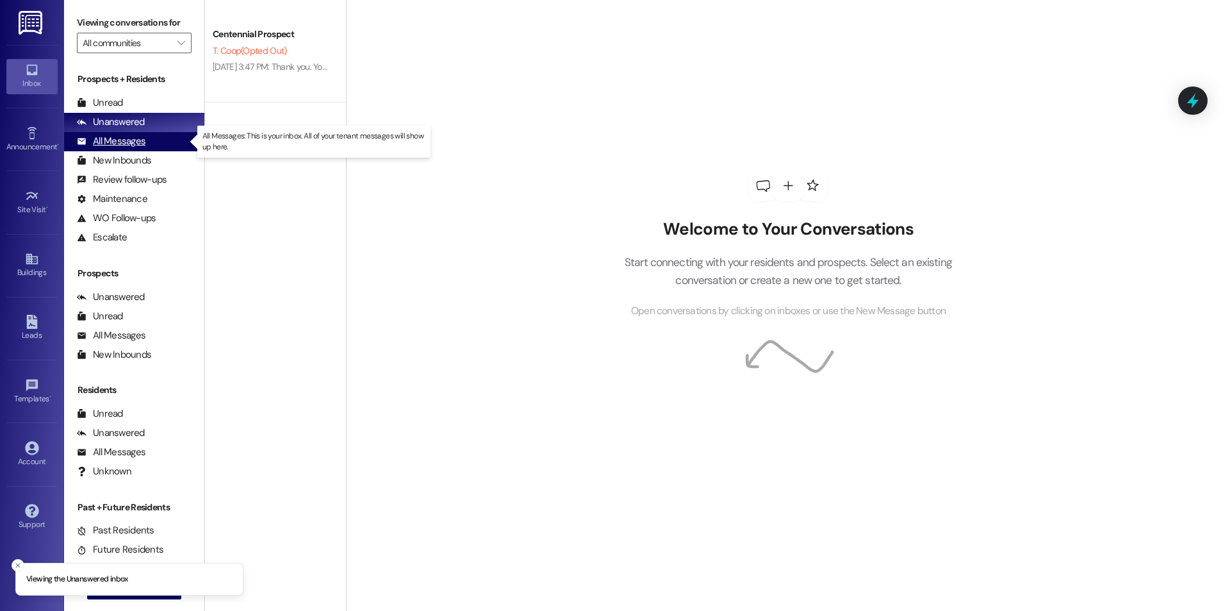
click at [115, 133] on div "All Messages (undefined)" at bounding box center [134, 141] width 140 height 19
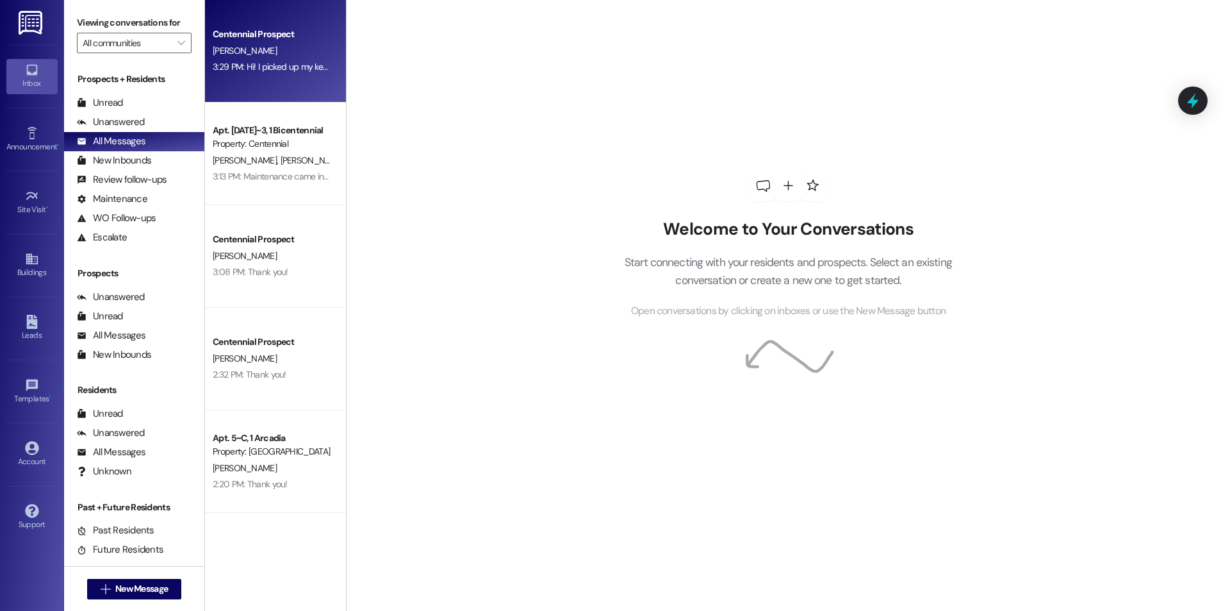
click at [308, 68] on div "3:29 PM: Hi! I picked up my key yesterday and am going to drop off a load of so…" at bounding box center [630, 67] width 834 height 12
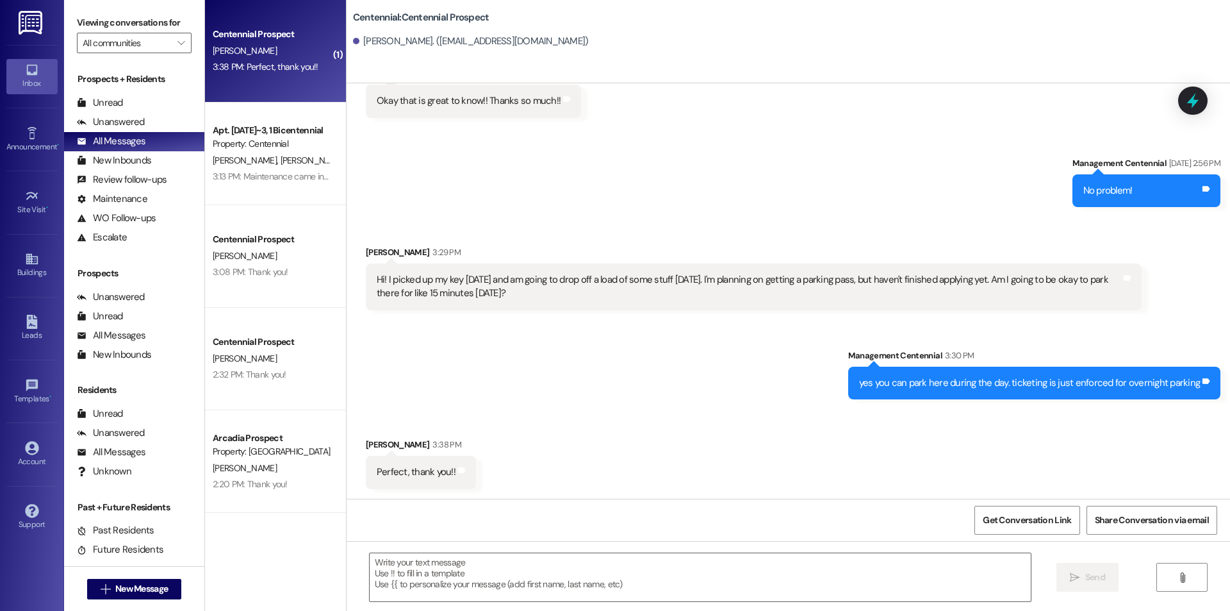
scroll to position [3080, 0]
click at [491, 571] on textarea at bounding box center [700, 577] width 661 height 48
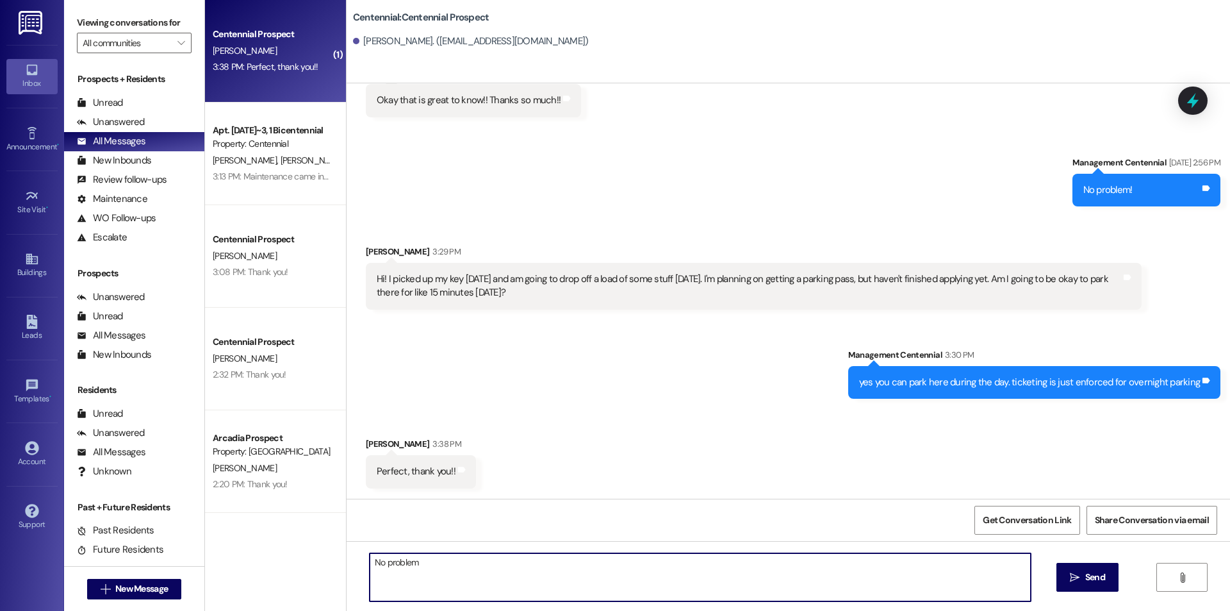
type textarea "No problem!"
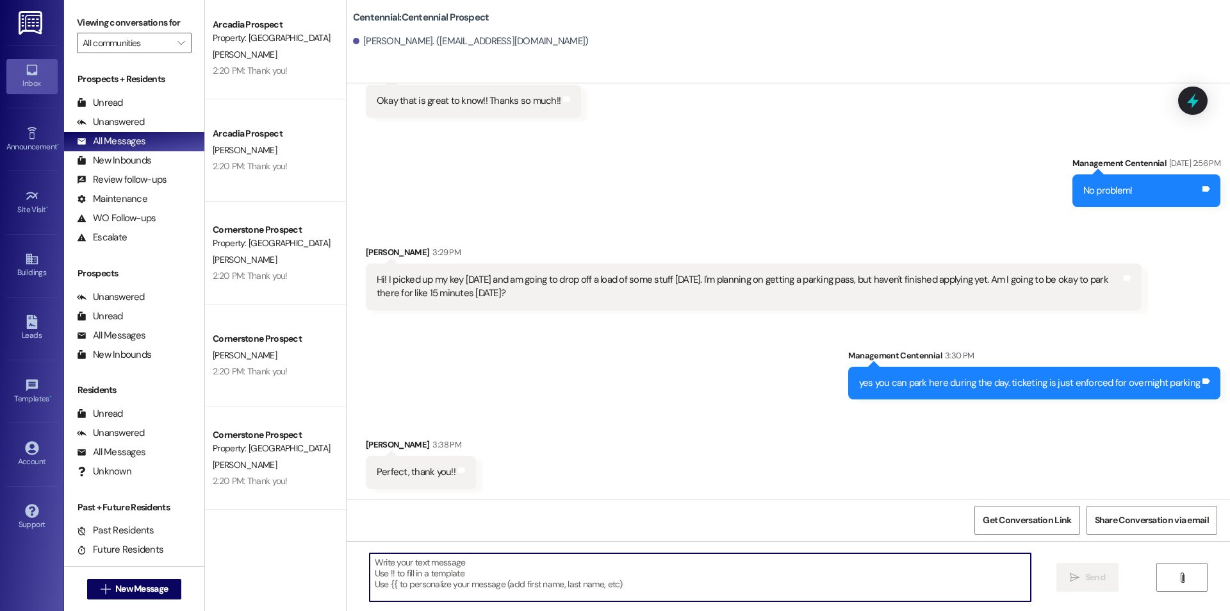
scroll to position [513, 0]
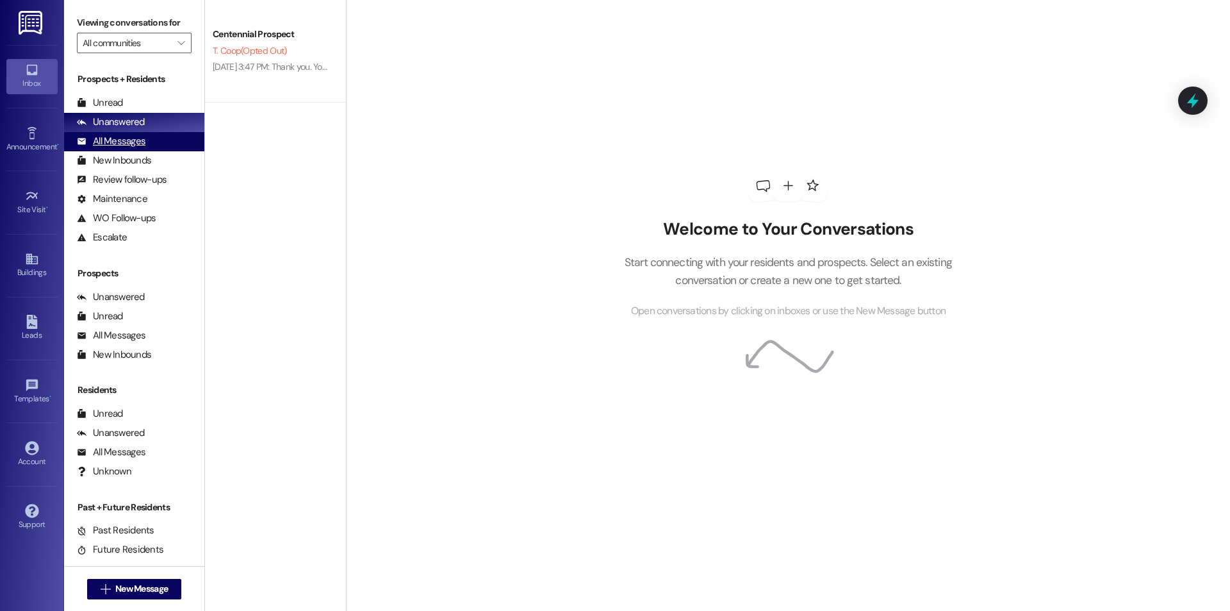
click at [144, 145] on div "All Messages" at bounding box center [111, 141] width 69 height 13
